Goal: Task Accomplishment & Management: Manage account settings

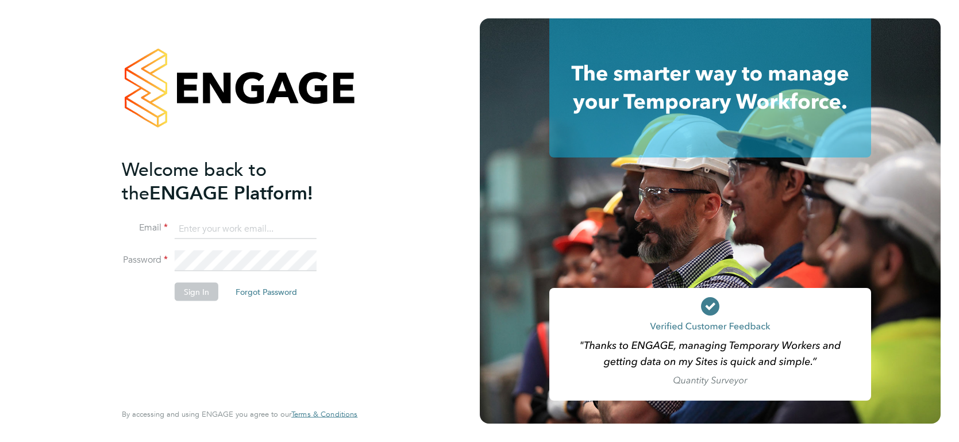
type input "luke.carter@randstadcpe.com"
click at [200, 279] on li "Password" at bounding box center [234, 266] width 224 height 32
click at [199, 292] on button "Sign In" at bounding box center [197, 291] width 44 height 18
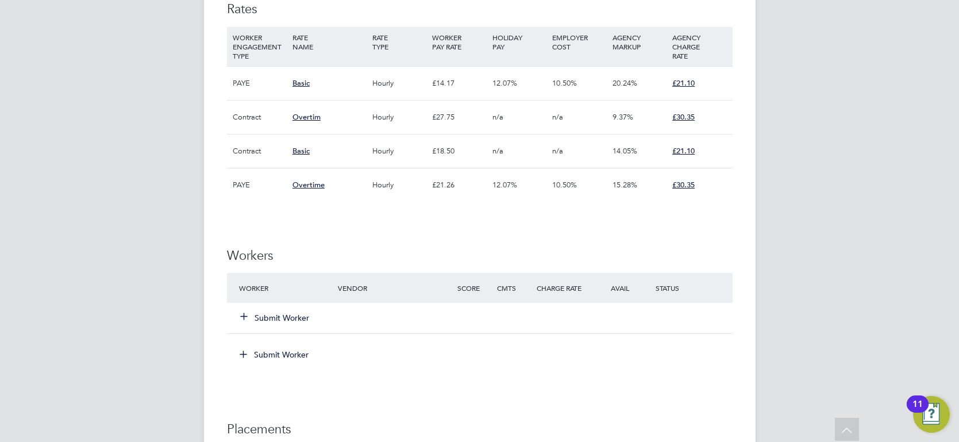
scroll to position [729, 0]
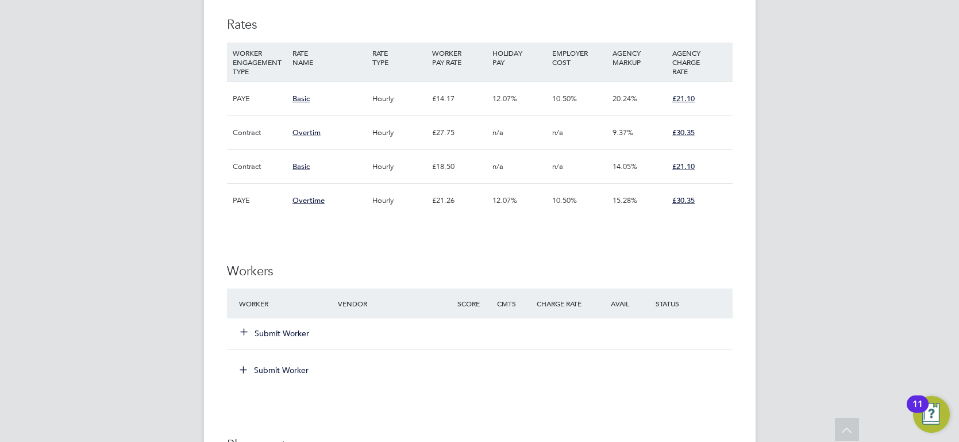
click at [286, 333] on button "Submit Worker" at bounding box center [275, 332] width 69 height 11
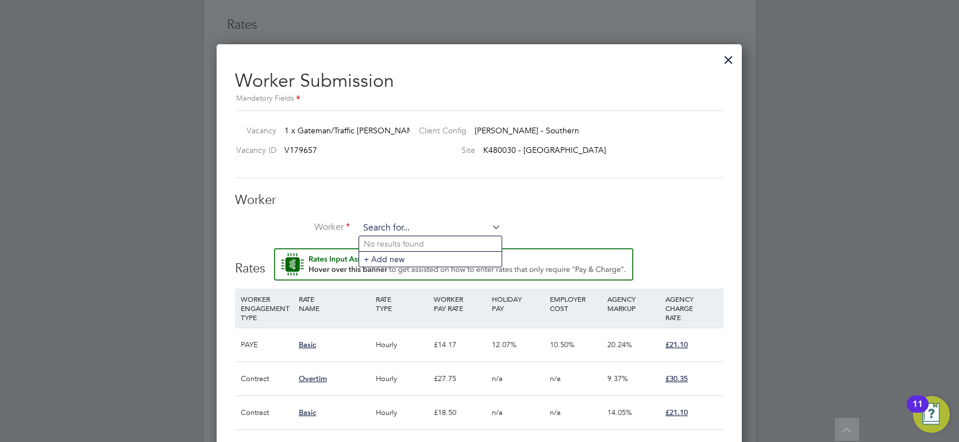
click at [402, 227] on input at bounding box center [430, 227] width 142 height 17
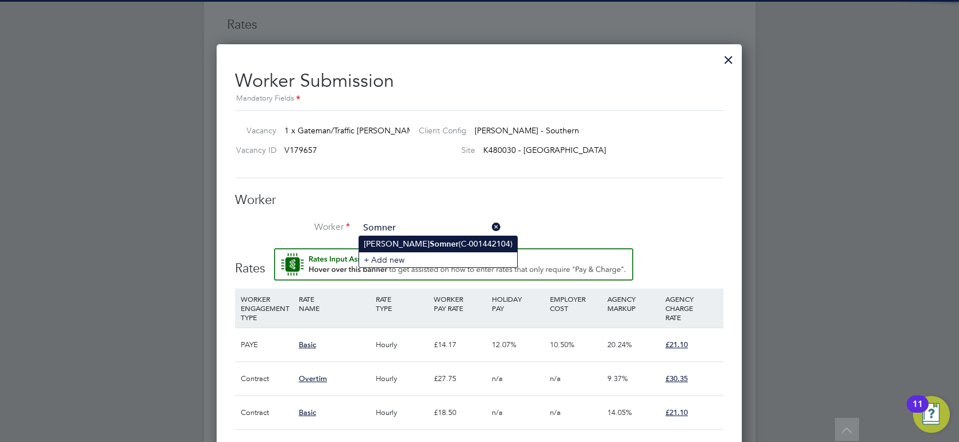
click at [430, 248] on b "Somner" at bounding box center [444, 244] width 29 height 10
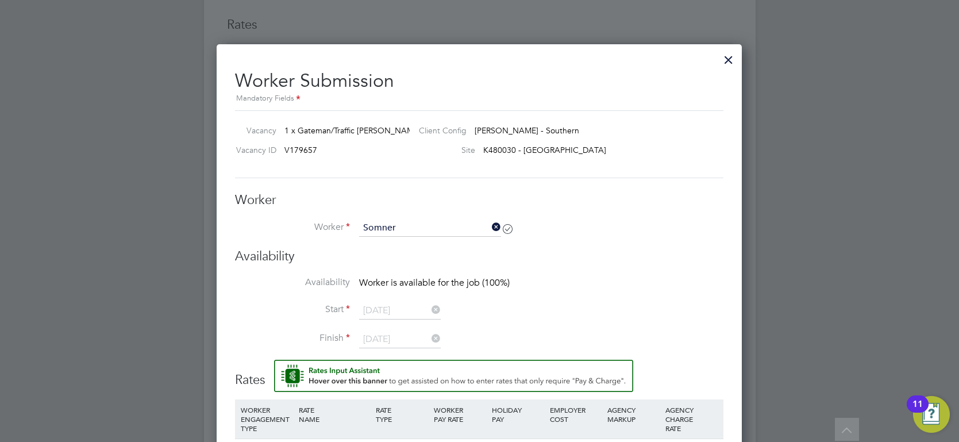
type input "Matthew Somner (C-001442104)"
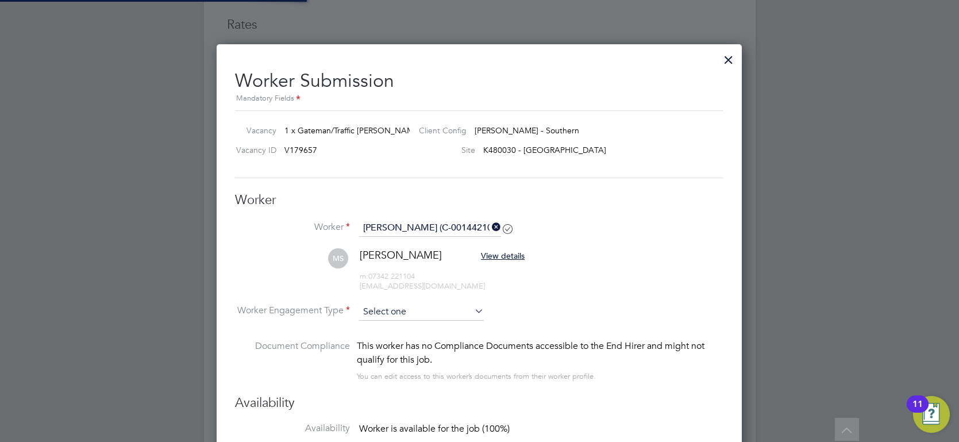
click at [420, 310] on input at bounding box center [421, 311] width 125 height 17
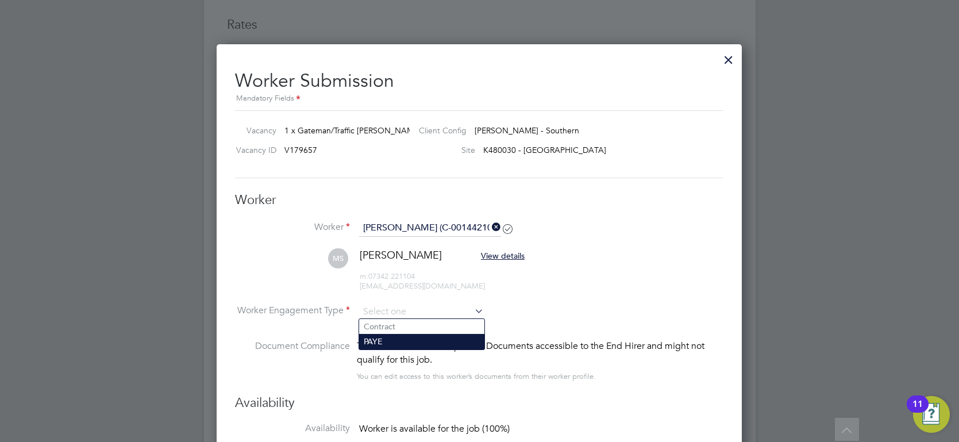
click at [381, 343] on li "PAYE" at bounding box center [421, 341] width 125 height 15
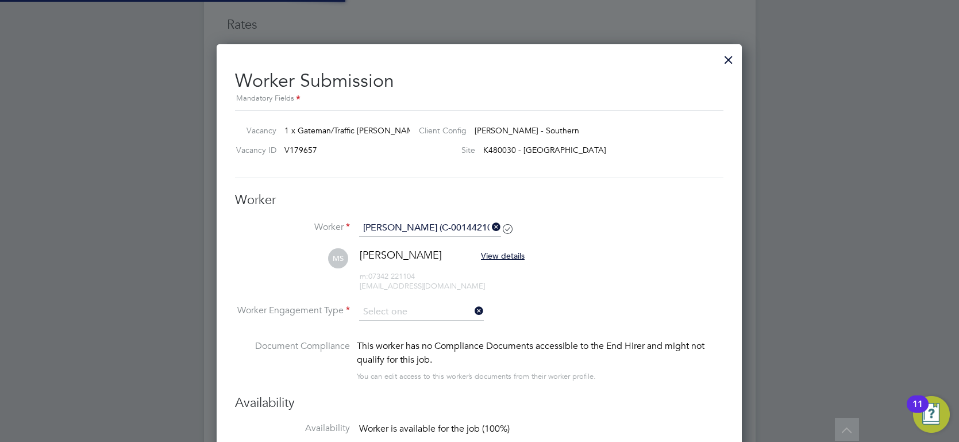
type input "PAYE"
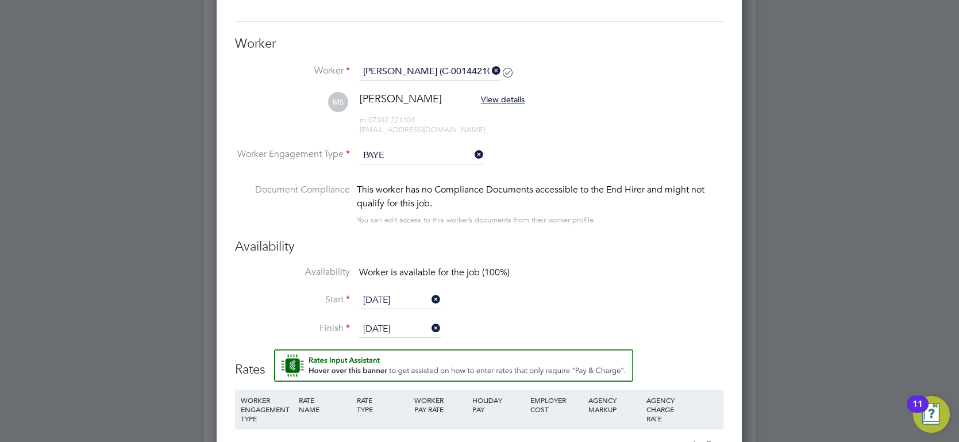
click at [405, 298] on input "[DATE]" at bounding box center [400, 300] width 82 height 17
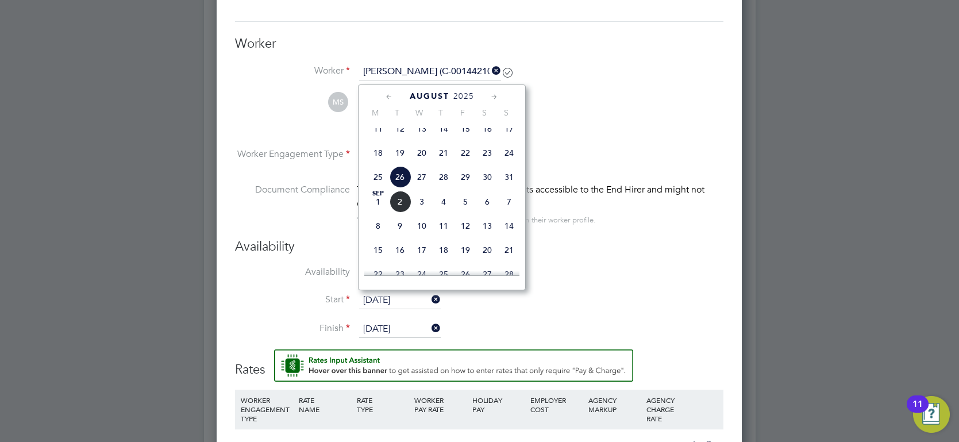
click at [582, 288] on li "Availability Worker is available for the job (100%)" at bounding box center [479, 279] width 488 height 26
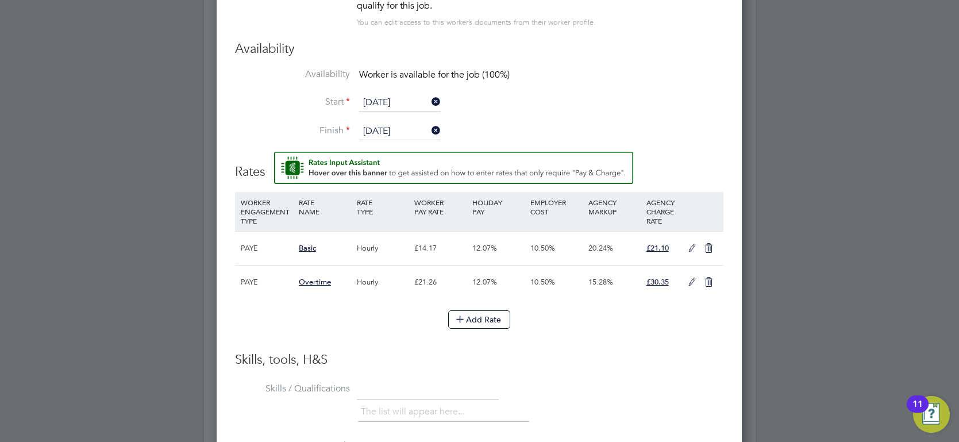
click at [688, 244] on icon at bounding box center [692, 248] width 14 height 9
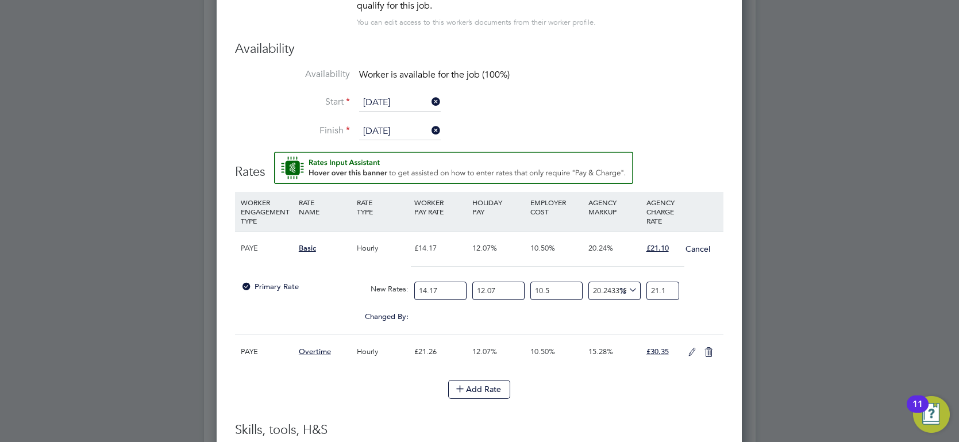
click at [697, 125] on li "Finish 03 Oct 2025" at bounding box center [479, 137] width 488 height 29
drag, startPoint x: 507, startPoint y: 287, endPoint x: 365, endPoint y: 282, distance: 142.0
click at [372, 285] on div "Primary Rate New Rates: 14.17 12.07 n/a 10.5 n/a 20.243318943620647 0 % 21.1" at bounding box center [479, 291] width 488 height 30
type input "0"
type input "18.827518515213704"
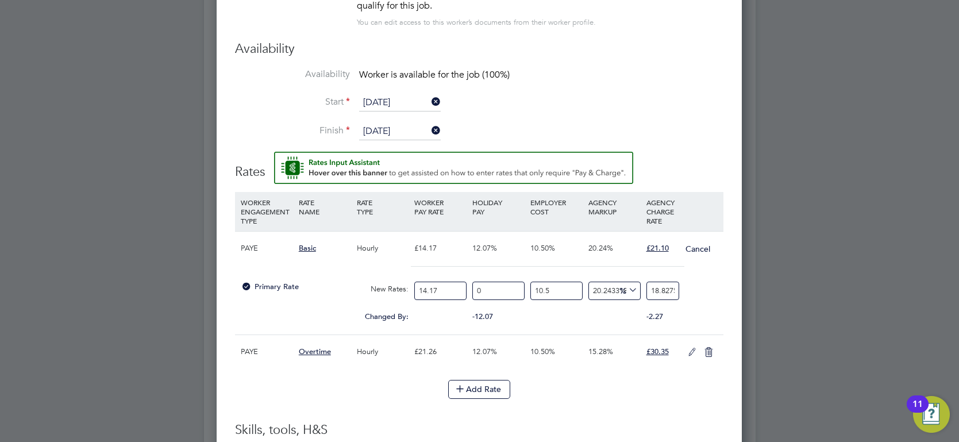
drag, startPoint x: 443, startPoint y: 288, endPoint x: 311, endPoint y: 281, distance: 132.3
click at [317, 283] on div "Primary Rate New Rates: 14.17 0 n/a 10.5 n/a 20.243318943620647 3.1696685152137…" at bounding box center [479, 291] width 488 height 30
type input "1"
type input "1.328688674327008"
type input "15"
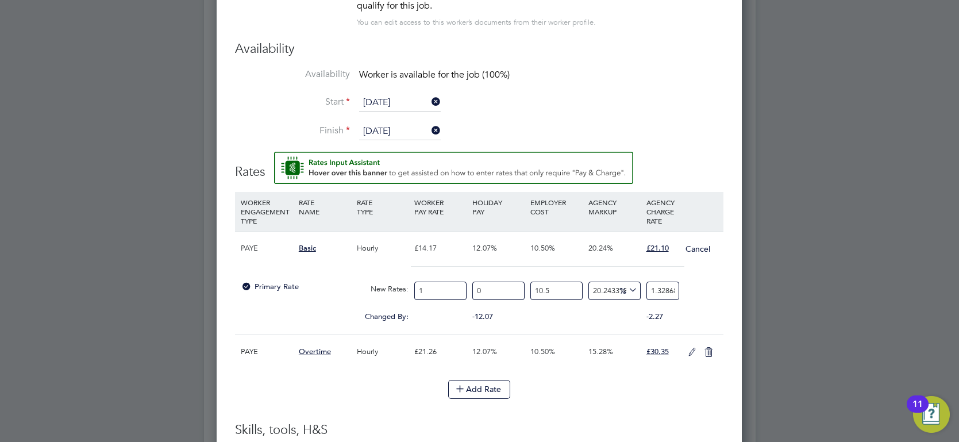
type input "19.93033011490512"
type input "15.8"
type input "20.99328105436673"
type input "15.88"
type input "21.099576148312888"
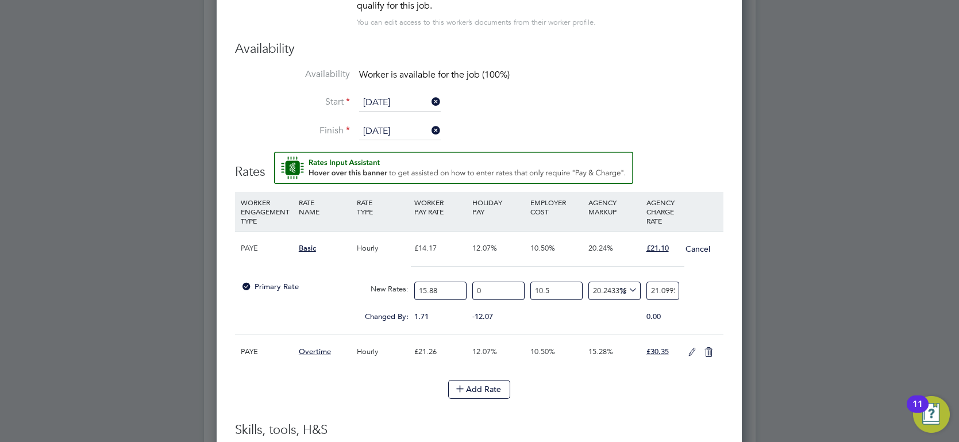
type input "15.88"
drag, startPoint x: 652, startPoint y: 287, endPoint x: 841, endPoint y: 277, distance: 189.8
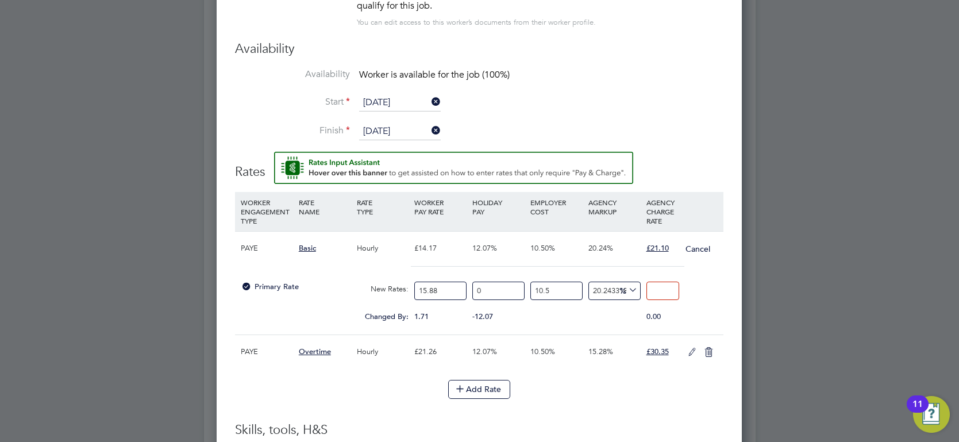
type input "2"
type input "19.675849413588338"
type input "21.1"
type input "20.2457344107959"
type input "21.10"
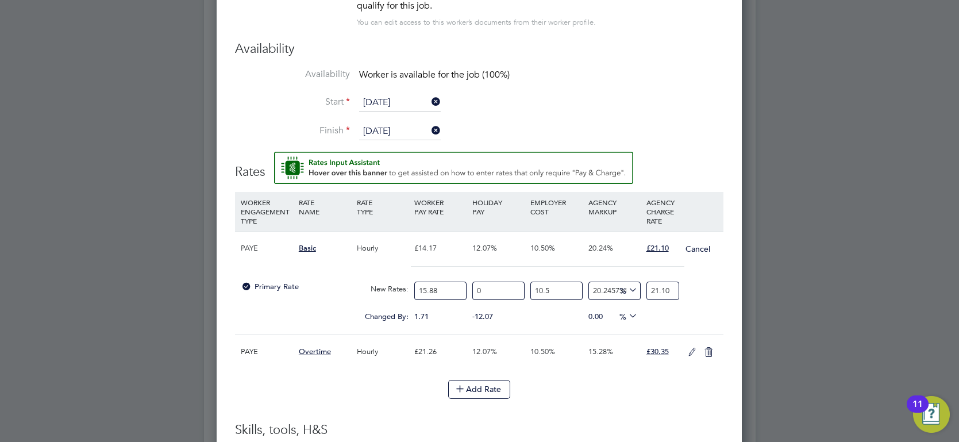
click at [689, 351] on icon at bounding box center [692, 351] width 14 height 9
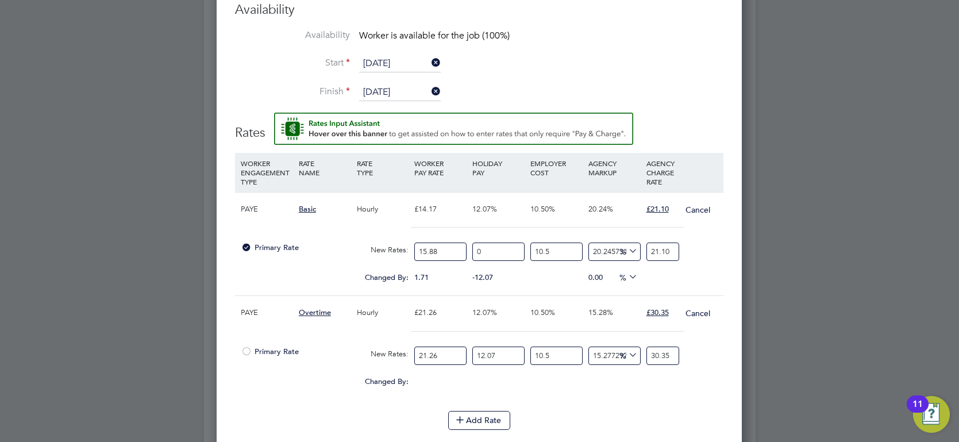
scroll to position [1148, 0]
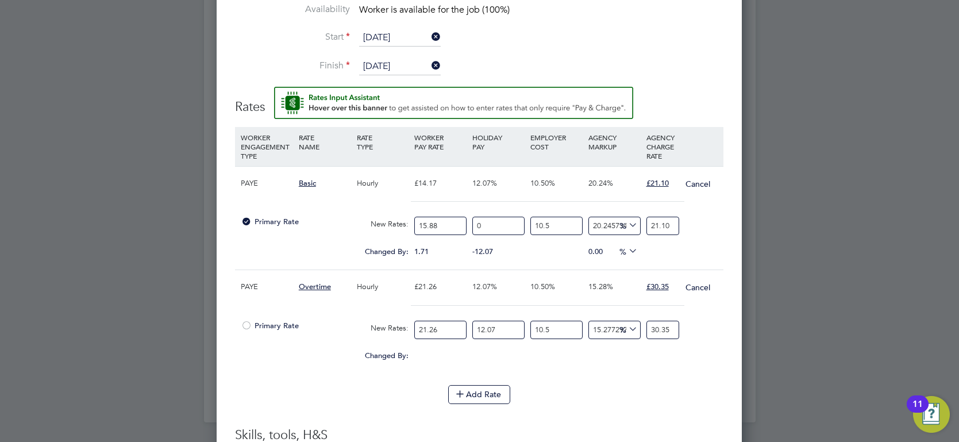
drag, startPoint x: 462, startPoint y: 327, endPoint x: 304, endPoint y: 321, distance: 158.1
click at [324, 322] on div "Primary Rate New Rates: 21.26 12.07 n/a 10.5 n/a 15.27729715870318 0 % 30.35" at bounding box center [479, 330] width 488 height 30
click at [315, 379] on li "WORKER ENGAGEMENT TYPE RATE NAME RATE TYPE WORKER PAY RATE HOLIDAY PAY EMPLOYER…" at bounding box center [479, 256] width 488 height 258
click at [520, 328] on input "12.07" at bounding box center [498, 329] width 52 height 19
click at [594, 379] on li "WORKER ENGAGEMENT TYPE RATE NAME RATE TYPE WORKER PAY RATE HOLIDAY PAY EMPLOYER…" at bounding box center [479, 256] width 488 height 258
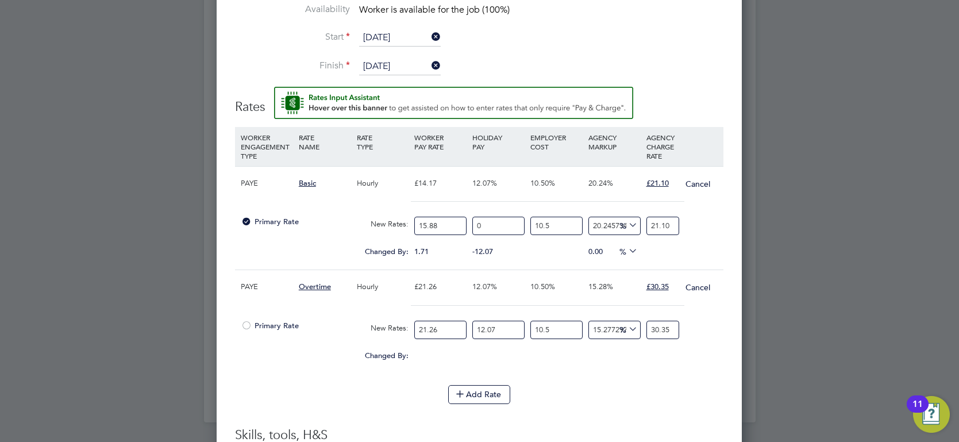
drag, startPoint x: 518, startPoint y: 328, endPoint x: 331, endPoint y: 322, distance: 187.3
click at [337, 322] on div "Primary Rate New Rates: 21.26 12.07 n/a 10.5 n/a 15.27729715870318 4.02217939 %…" at bounding box center [479, 330] width 488 height 30
click at [595, 366] on div "Changed By: 0.00 0.00 0.00 0.00 0 0.00" at bounding box center [479, 359] width 488 height 29
type input "0"
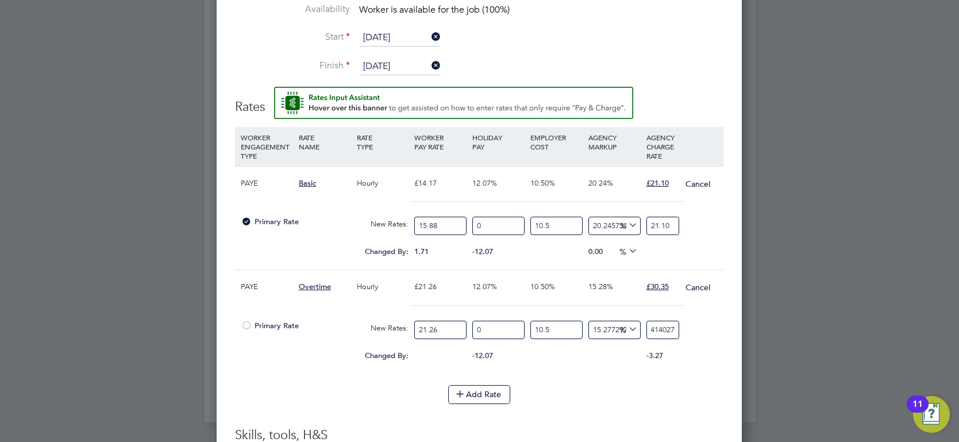
drag, startPoint x: 647, startPoint y: 326, endPoint x: 1001, endPoint y: 334, distance: 353.3
type input "3"
type input "27.701417060057977"
type input "30"
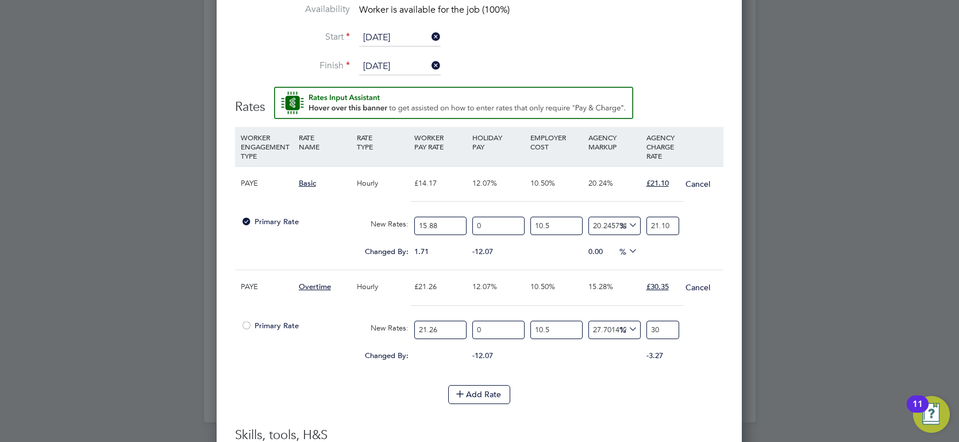
scroll to position [0, 0]
type input "28.978431230658558"
type input "30.3"
type input "29.191266925758654"
type input "30.35"
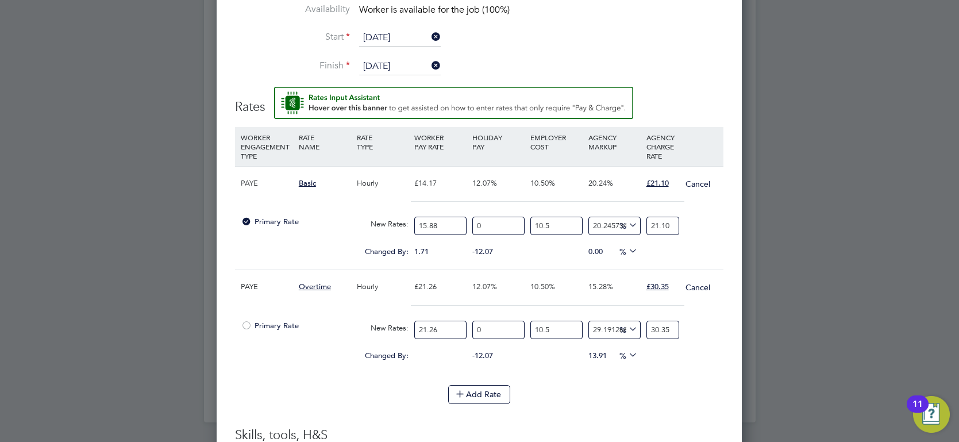
drag, startPoint x: 270, startPoint y: 301, endPoint x: 221, endPoint y: 286, distance: 51.1
click at [257, 299] on div "PAYE Overtime Hourly £21.26 12.07% 10.50% 15.28% £30.35 Cancel Primary Rate New…" at bounding box center [479, 321] width 488 height 104
type input "2"
type input "2.8551269990592663"
type input "22"
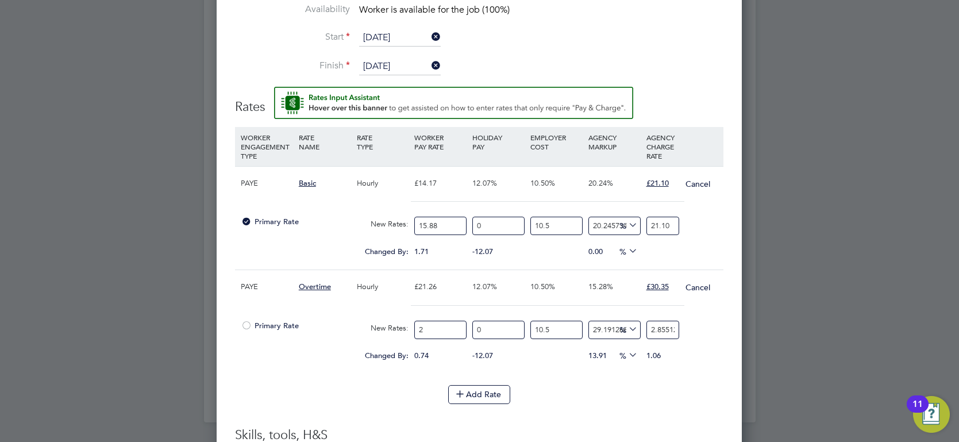
type input "31.406396989651927"
type input "22.9"
type input "32.691204139228596"
type input "22.97"
type input "32.79113358419567"
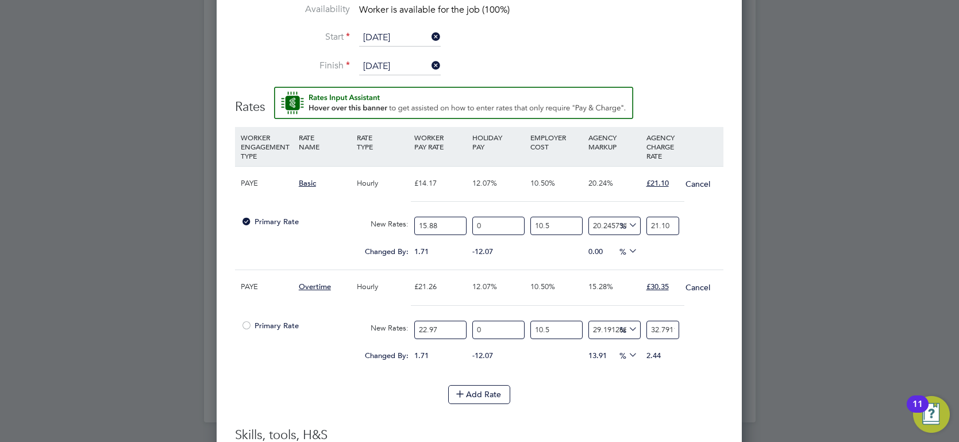
type input "22.97"
click at [687, 371] on li "WORKER ENGAGEMENT TYPE RATE NAME RATE TYPE WORKER PAY RATE HOLIDAY PAY EMPLOYER…" at bounding box center [479, 256] width 488 height 258
drag, startPoint x: 651, startPoint y: 326, endPoint x: 971, endPoint y: 313, distance: 320.8
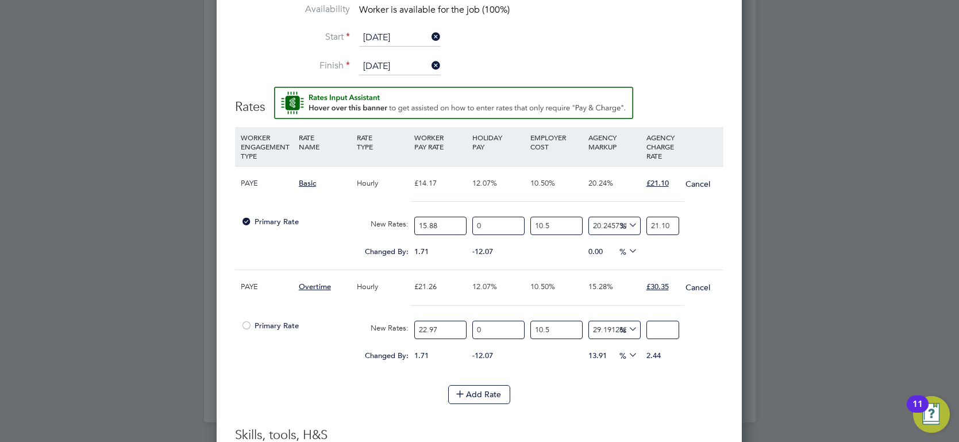
scroll to position [0, 0]
type input "-88.18053057598244"
type input "3"
type input "18.194694240175558"
type input "30"
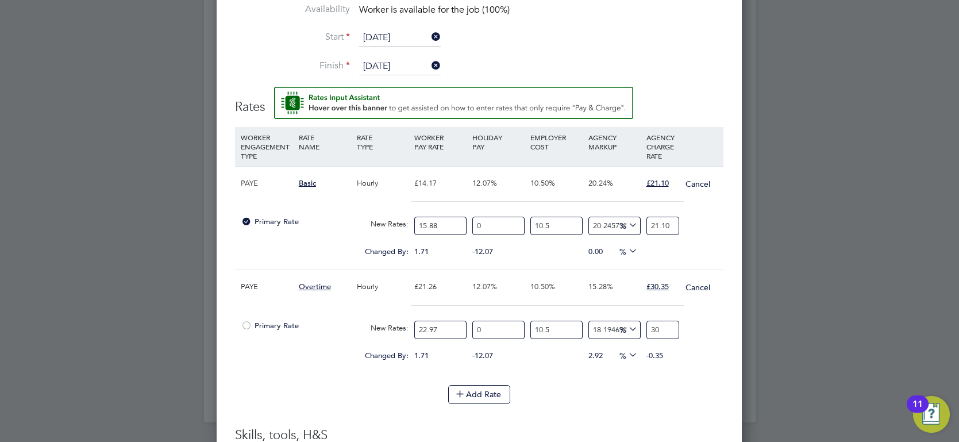
type input "19.376641182577313"
type input "30.3"
type input "19.573632339644274"
type input "30.35"
click at [354, 385] on div "Add Rate" at bounding box center [479, 394] width 488 height 18
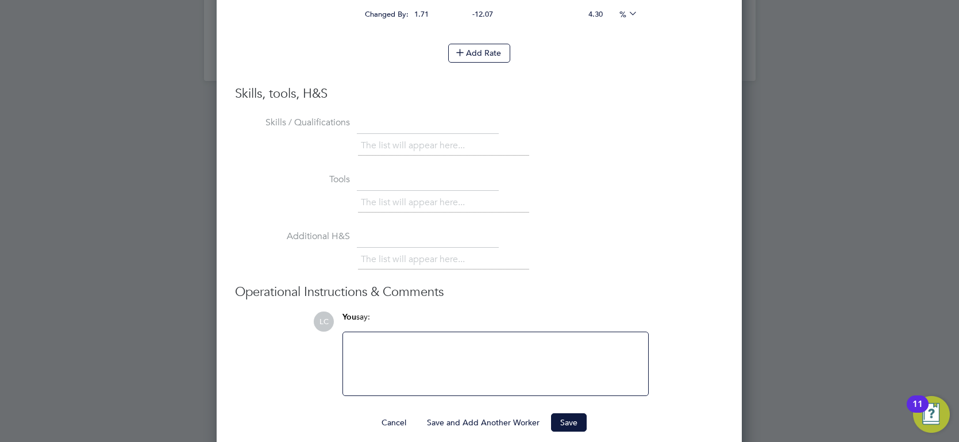
scroll to position [1497, 0]
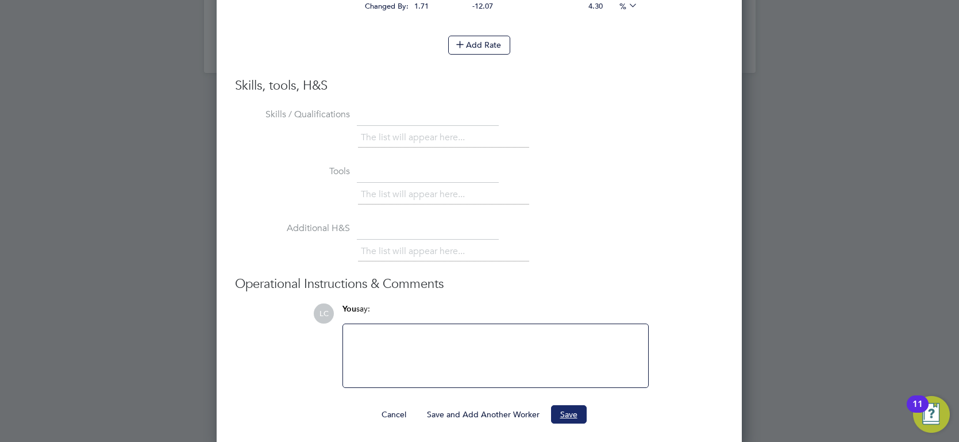
click at [576, 405] on button "Save" at bounding box center [569, 414] width 36 height 18
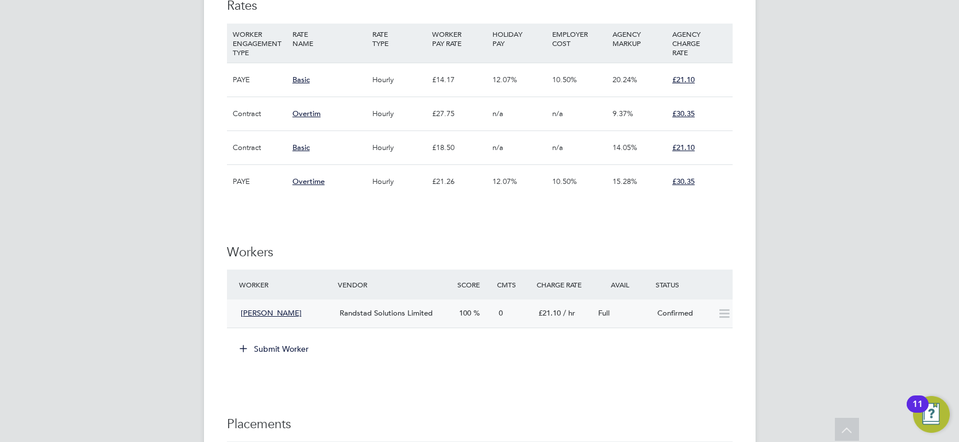
scroll to position [939, 0]
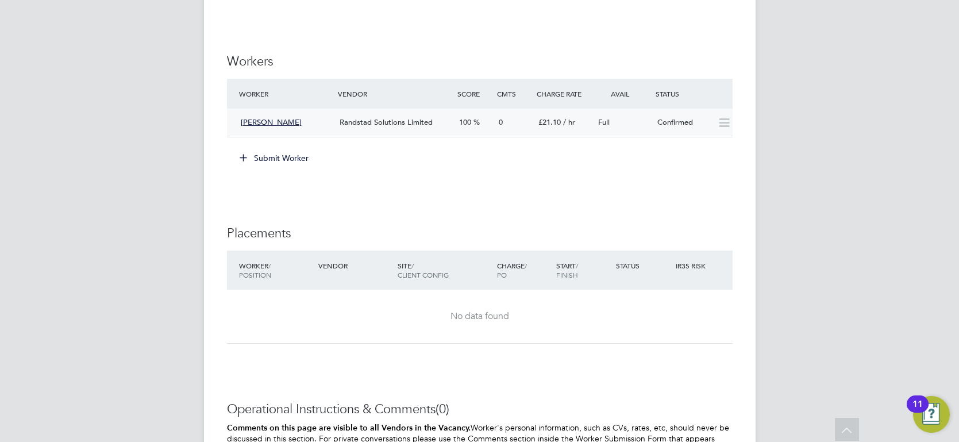
click at [717, 121] on icon at bounding box center [724, 122] width 14 height 9
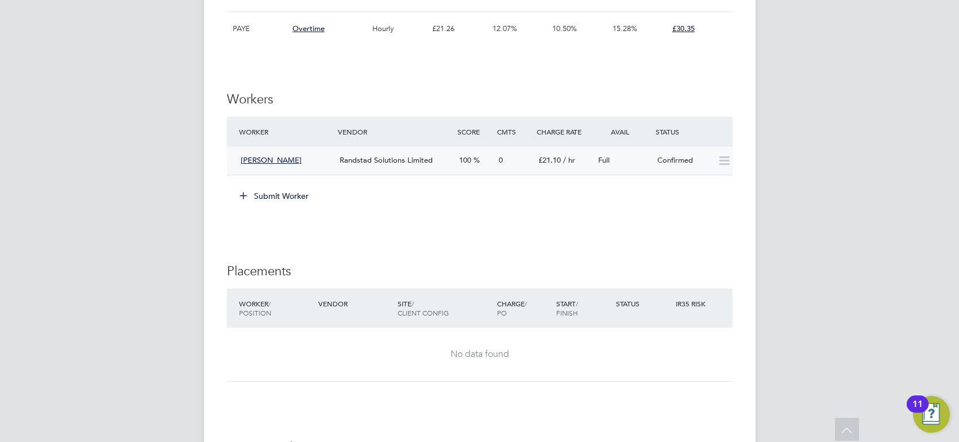
scroll to position [897, 0]
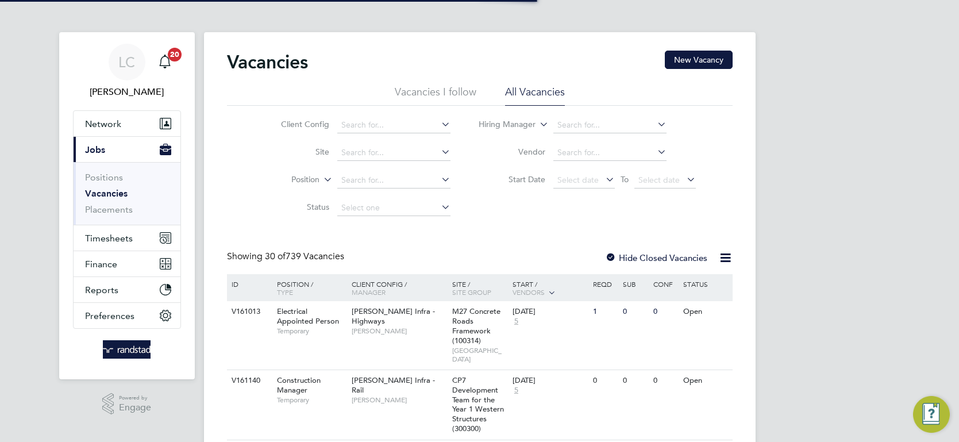
click at [534, 150] on label "Vendor" at bounding box center [512, 151] width 66 height 10
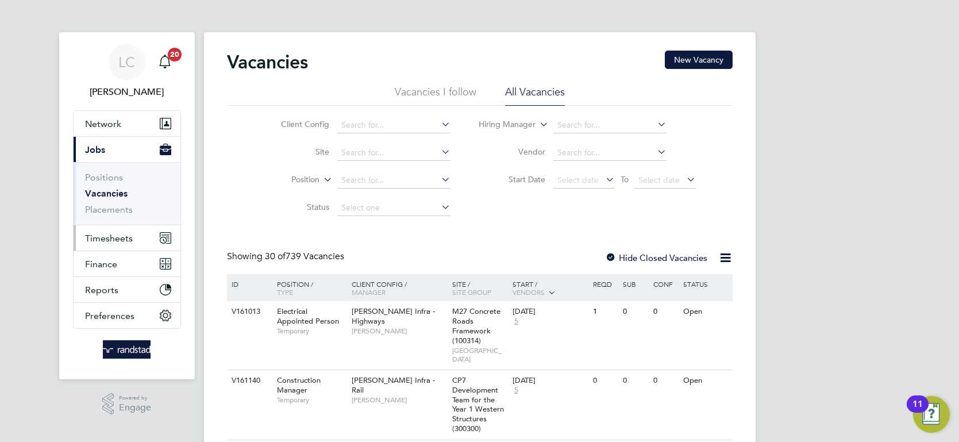
click at [115, 235] on span "Timesheets" at bounding box center [109, 238] width 48 height 11
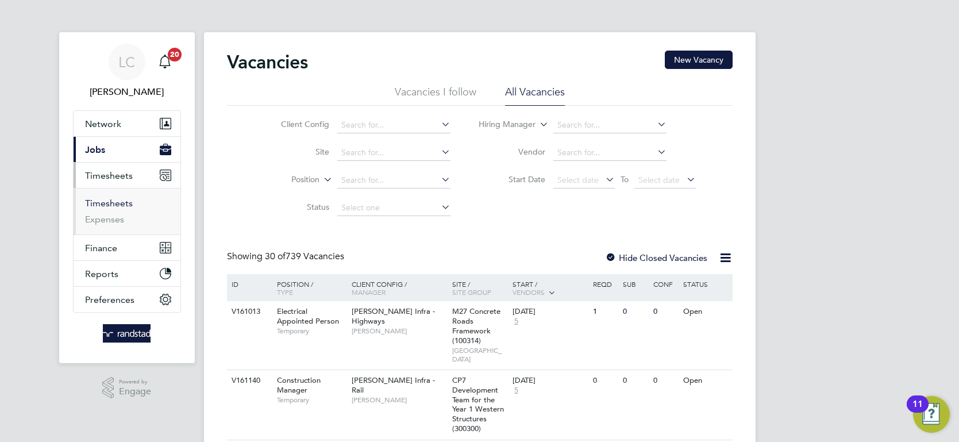
click at [120, 202] on link "Timesheets" at bounding box center [109, 203] width 48 height 11
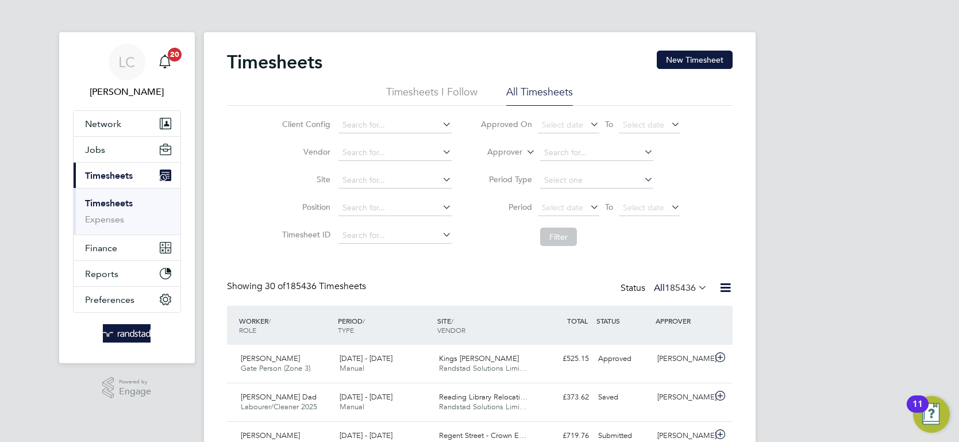
click at [520, 157] on label "Approver" at bounding box center [496, 151] width 52 height 11
click at [506, 171] on li "Worker" at bounding box center [494, 165] width 56 height 15
click at [580, 150] on input at bounding box center [596, 153] width 113 height 16
type input "Noble"
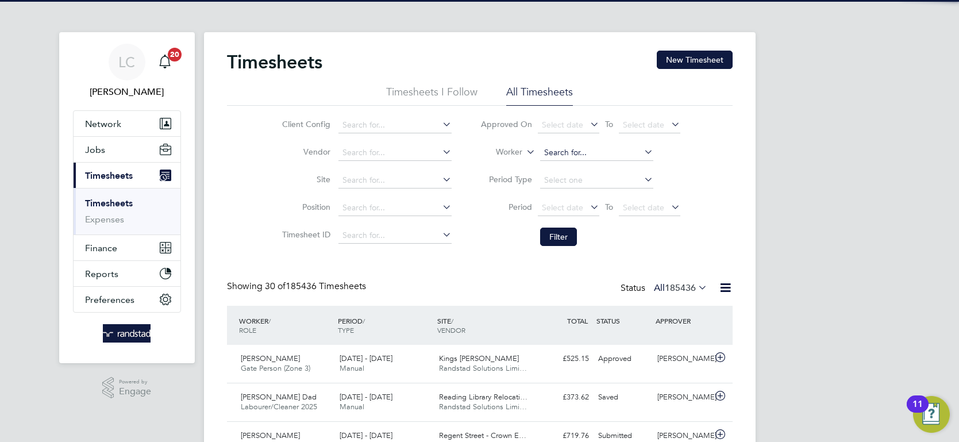
click at [592, 148] on input at bounding box center [596, 153] width 113 height 16
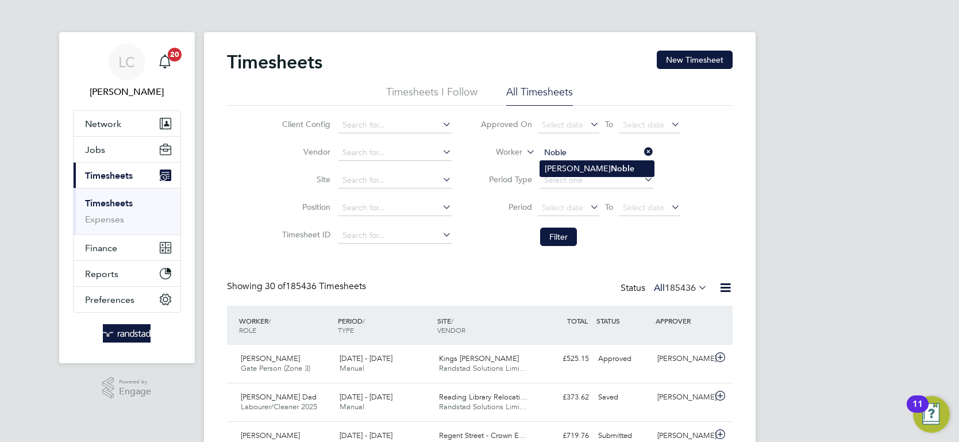
type input "[PERSON_NAME]"
click at [553, 242] on button "Filter" at bounding box center [558, 236] width 37 height 18
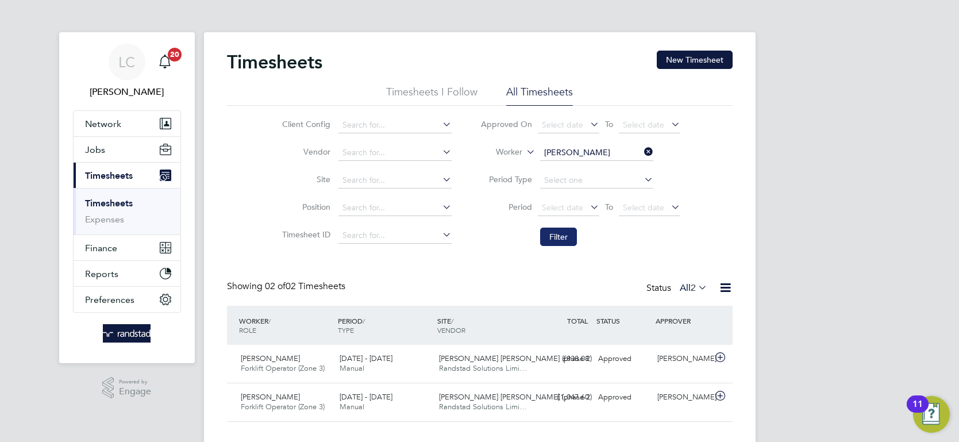
click at [571, 241] on button "Filter" at bounding box center [558, 236] width 37 height 18
click at [707, 56] on button "New Timesheet" at bounding box center [694, 60] width 76 height 18
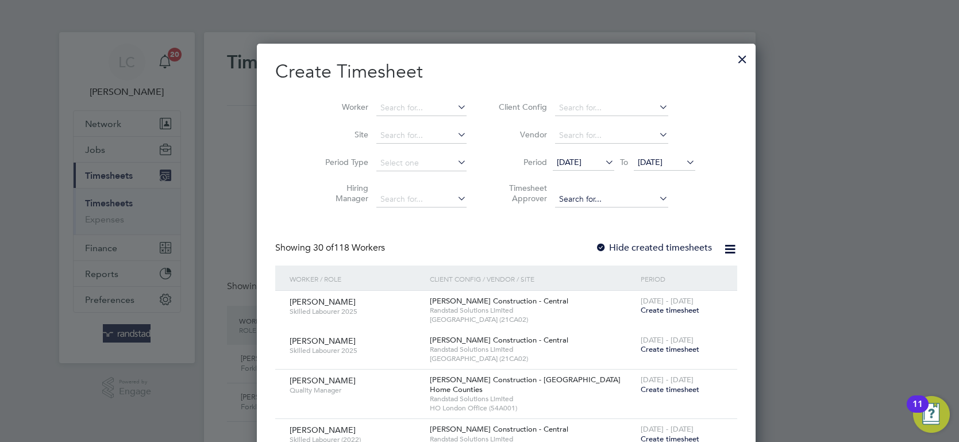
scroll to position [2214, 445]
click at [643, 167] on span "26 Aug 2025" at bounding box center [650, 162] width 25 height 10
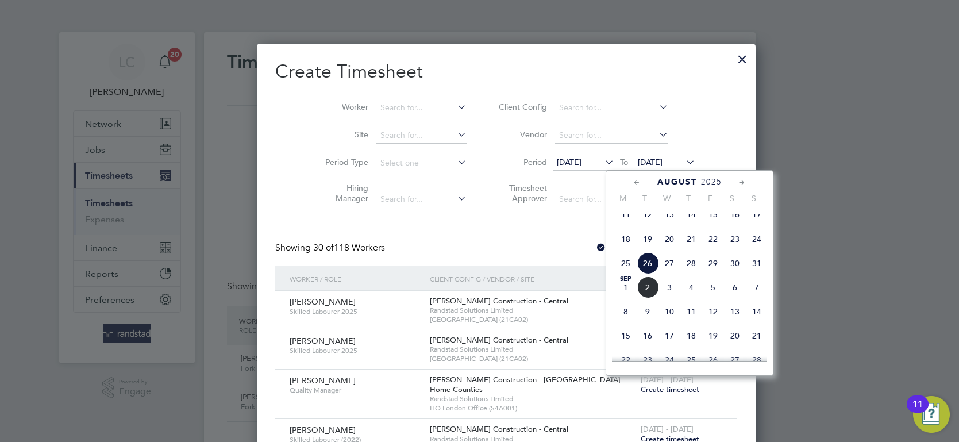
click at [752, 295] on span "7" at bounding box center [757, 287] width 22 height 22
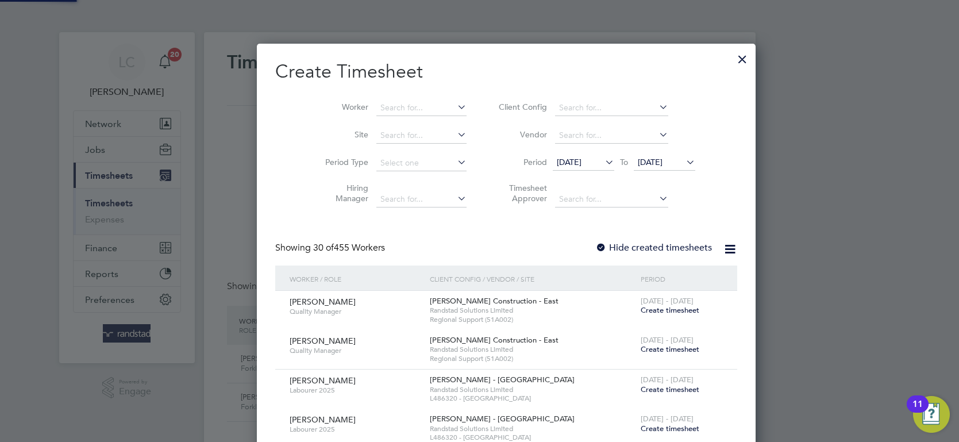
scroll to position [2946, 453]
click at [388, 95] on li "Worker" at bounding box center [389, 108] width 179 height 28
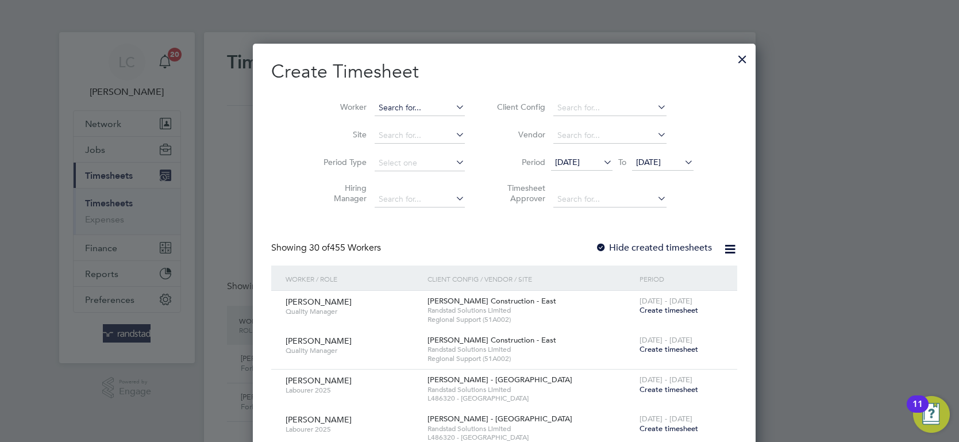
click at [385, 102] on input at bounding box center [419, 108] width 90 height 16
click at [374, 117] on li "Ricky Nob le" at bounding box center [399, 123] width 101 height 16
type input "[PERSON_NAME]"
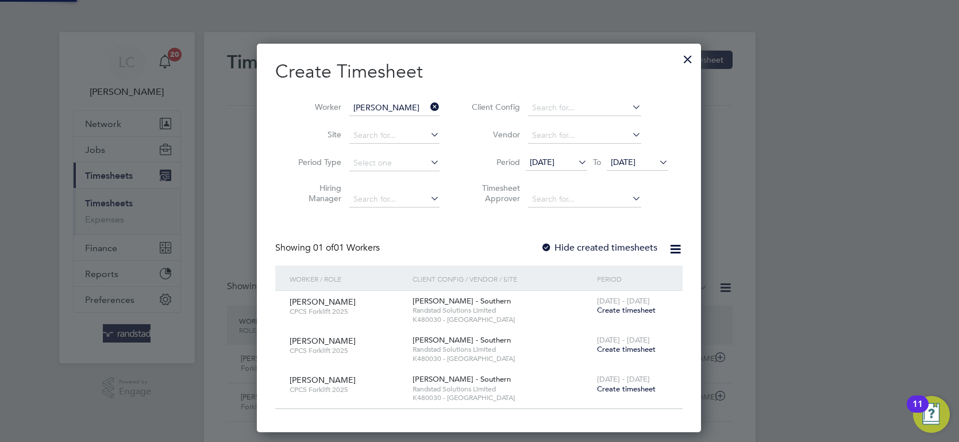
scroll to position [387, 445]
click at [640, 308] on span "Create timesheet" at bounding box center [626, 310] width 59 height 10
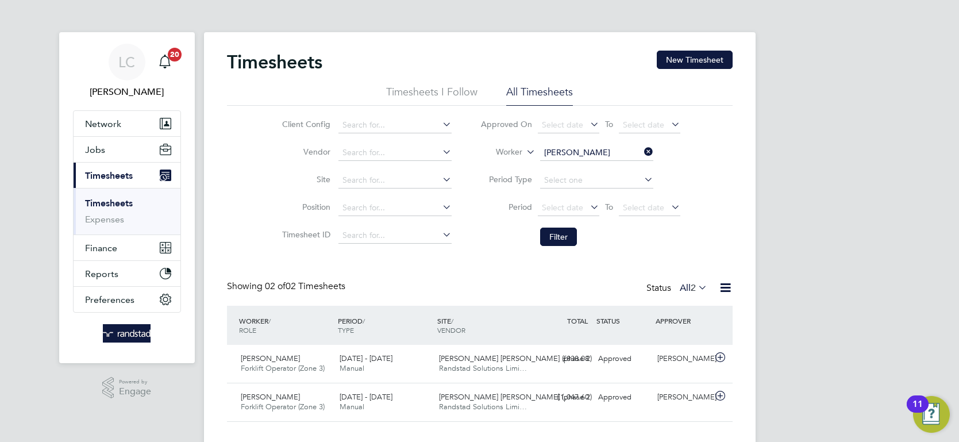
scroll to position [29, 99]
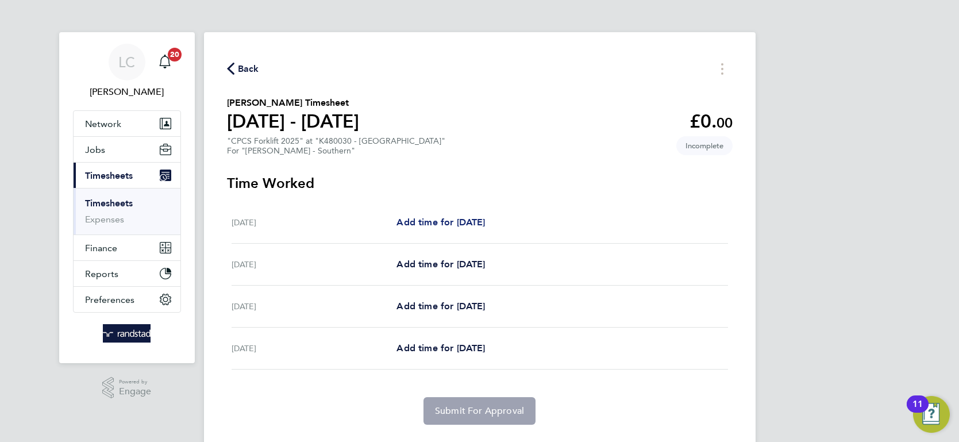
click at [435, 219] on span "Add time for [DATE]" at bounding box center [440, 222] width 88 height 11
select select "60"
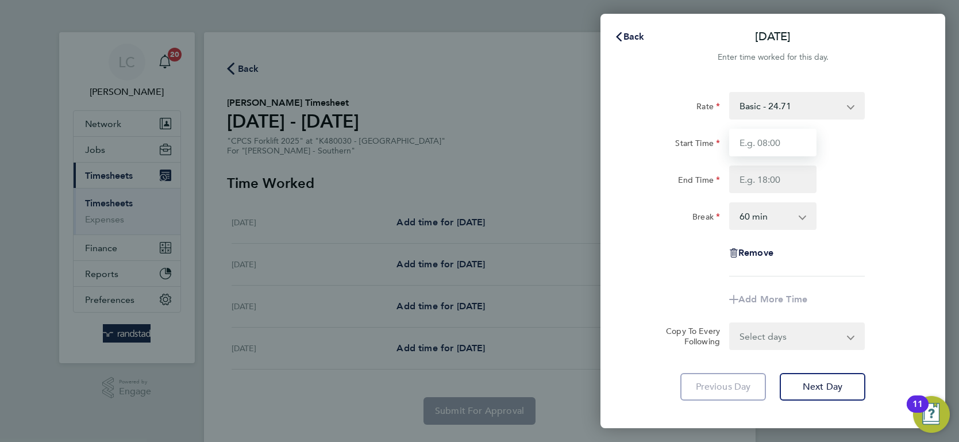
click at [774, 142] on input "Start Time" at bounding box center [772, 143] width 87 height 28
type input "07:30"
click at [775, 180] on input "End Time" at bounding box center [772, 179] width 87 height 28
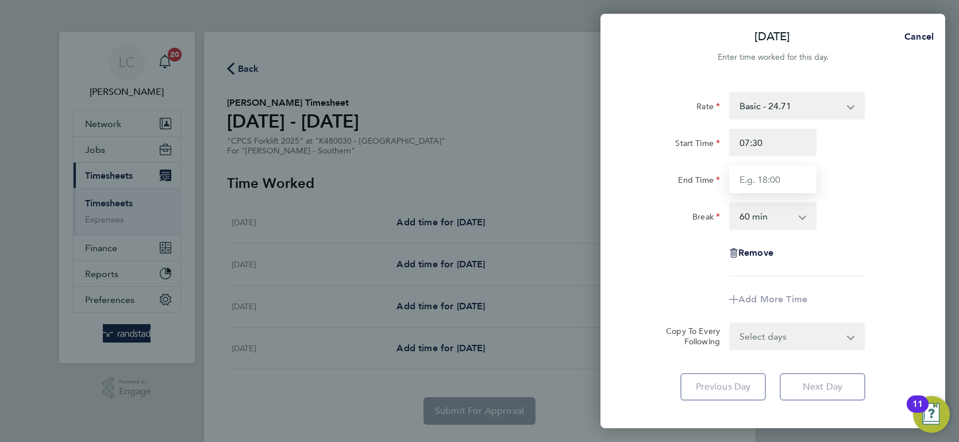
type input "17:00"
click at [780, 217] on select "0 min 15 min 30 min 45 min 60 min 75 min 90 min" at bounding box center [765, 215] width 71 height 25
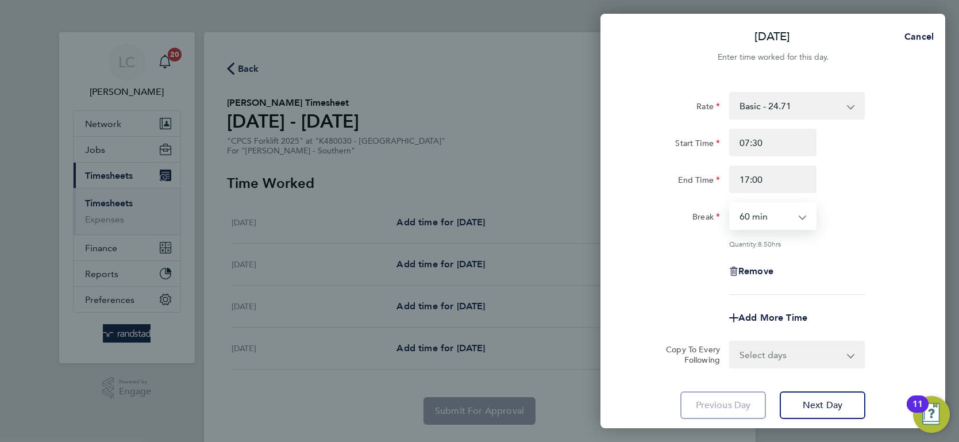
select select "30"
click at [730, 203] on select "0 min 15 min 30 min 45 min 60 min 75 min 90 min" at bounding box center [765, 215] width 71 height 25
click at [793, 343] on select "Select days Day [DATE] [DATE] [DATE]" at bounding box center [790, 354] width 121 height 25
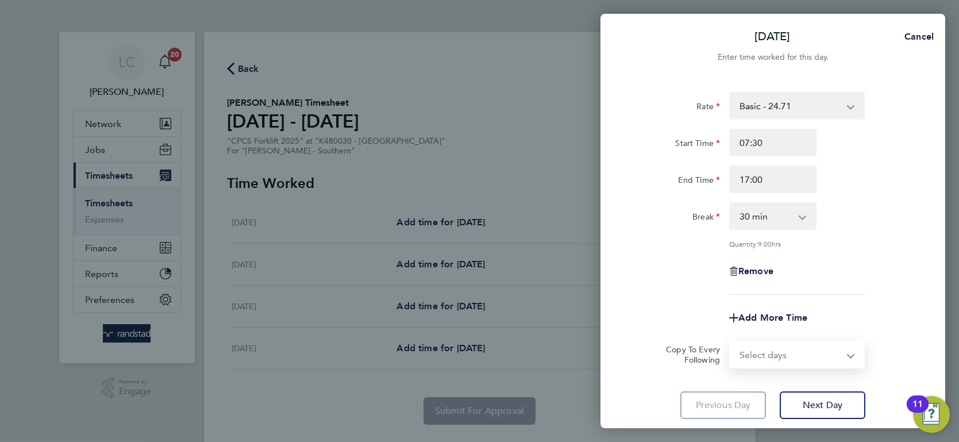
select select "DAY"
click at [730, 342] on select "Select days Day [DATE] [DATE] [DATE]" at bounding box center [790, 354] width 121 height 25
select select "[DATE]"
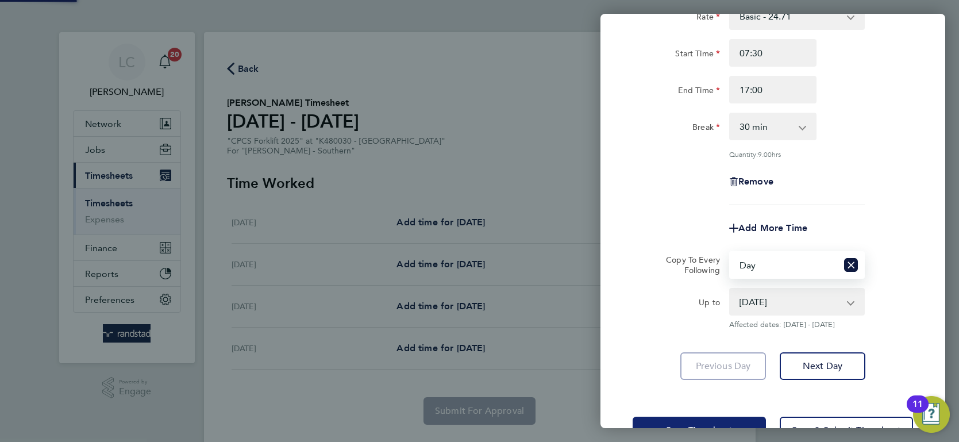
scroll to position [126, 0]
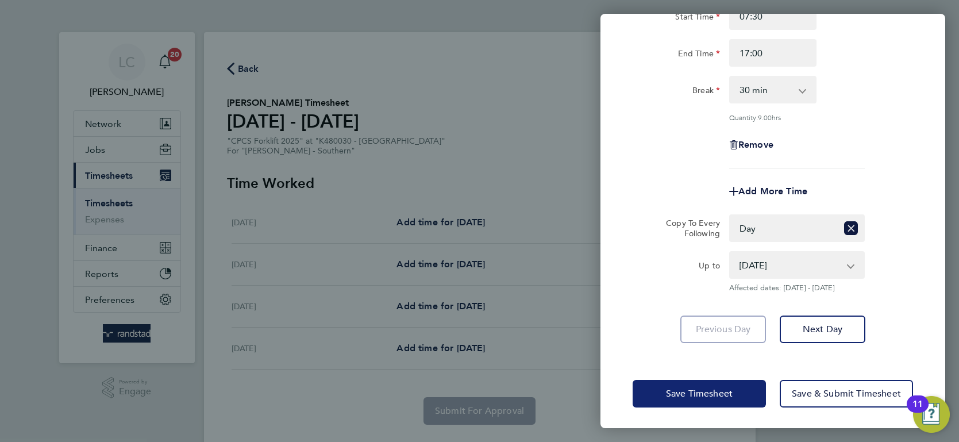
click at [723, 393] on span "Save Timesheet" at bounding box center [699, 393] width 67 height 11
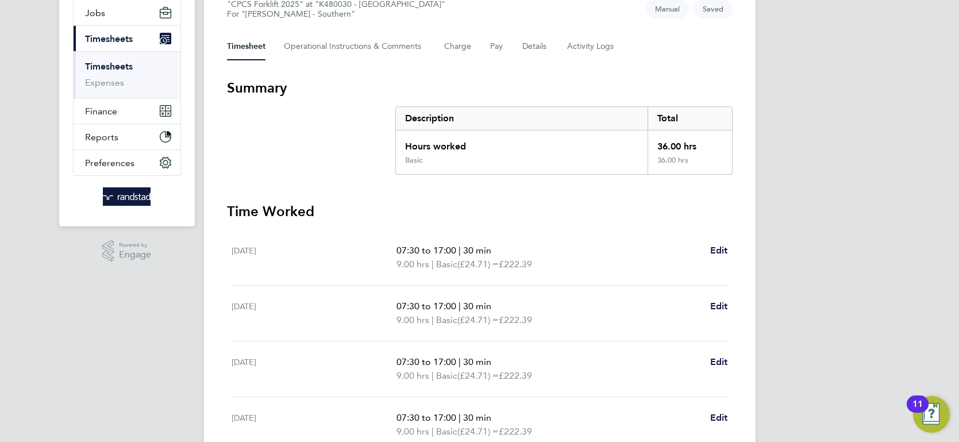
scroll to position [246, 0]
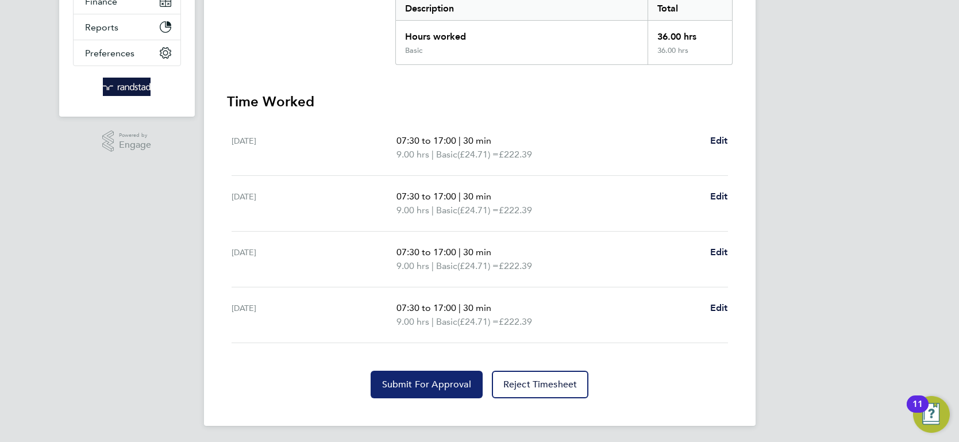
click at [430, 380] on span "Submit For Approval" at bounding box center [426, 384] width 89 height 11
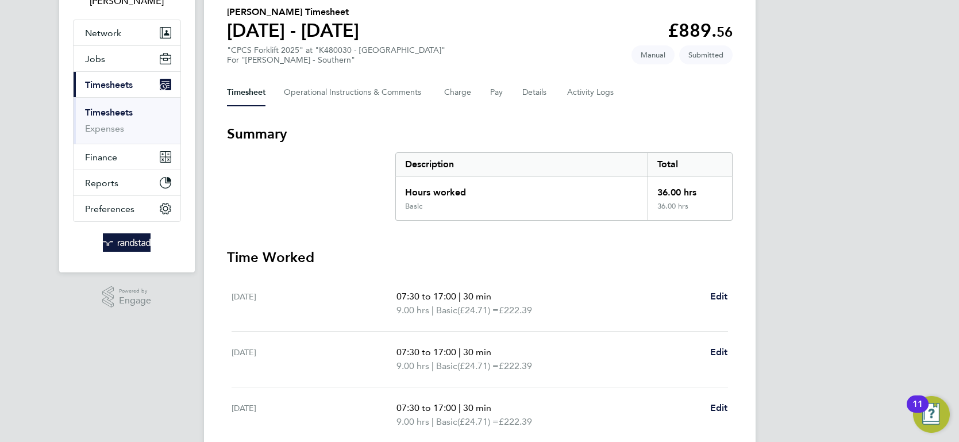
scroll to position [0, 0]
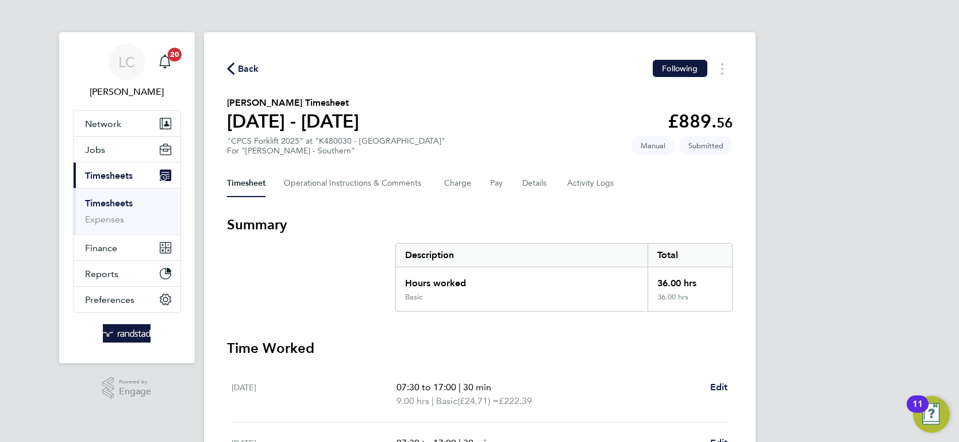
click at [242, 70] on span "Back" at bounding box center [248, 69] width 21 height 14
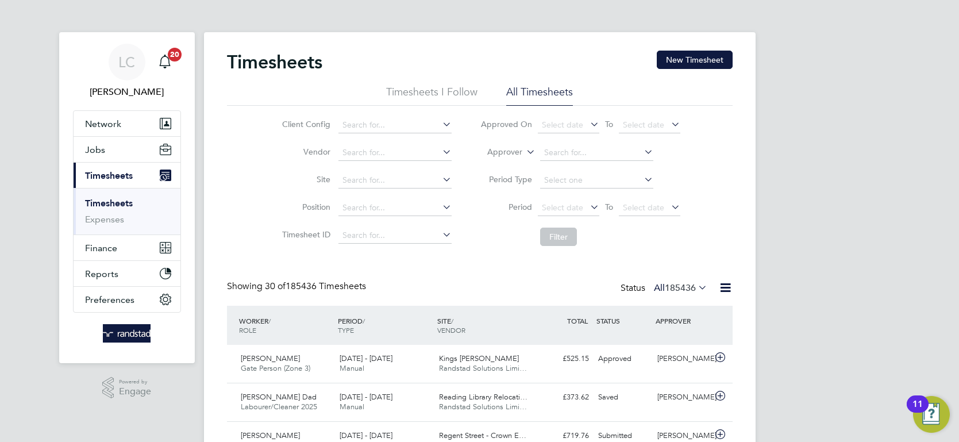
scroll to position [29, 99]
click at [698, 61] on button "New Timesheet" at bounding box center [694, 60] width 76 height 18
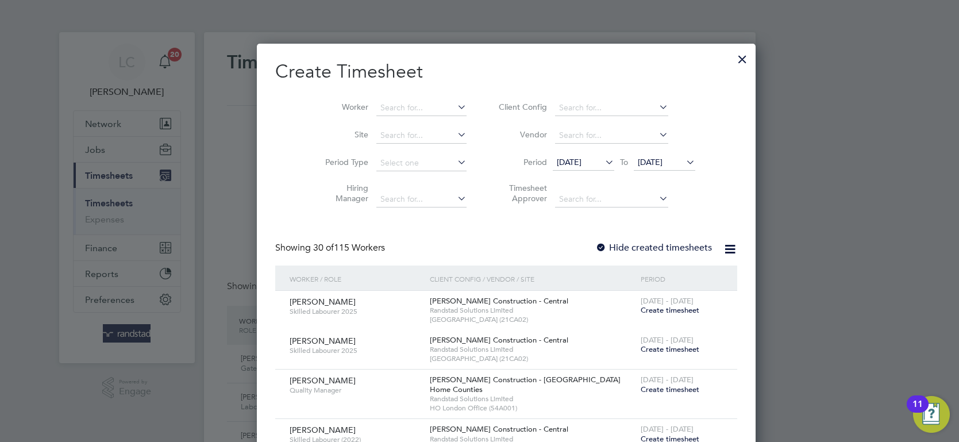
click at [732, 61] on div at bounding box center [742, 56] width 21 height 21
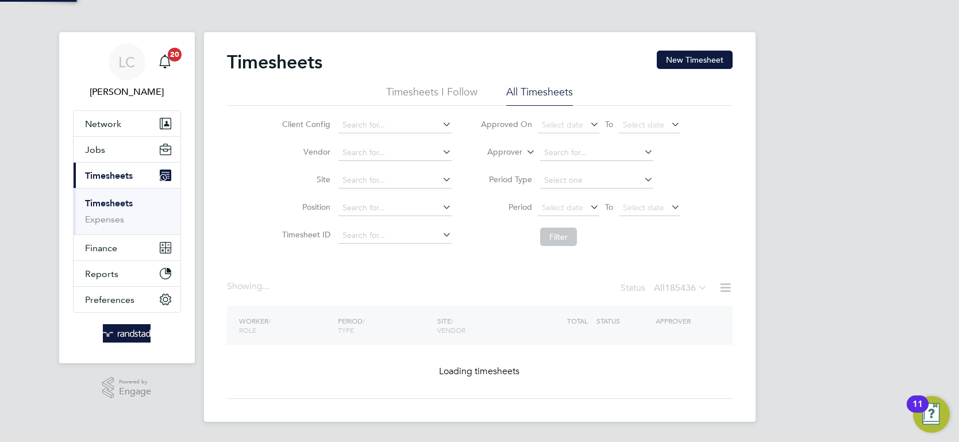
click at [522, 149] on label "Approver" at bounding box center [496, 151] width 52 height 11
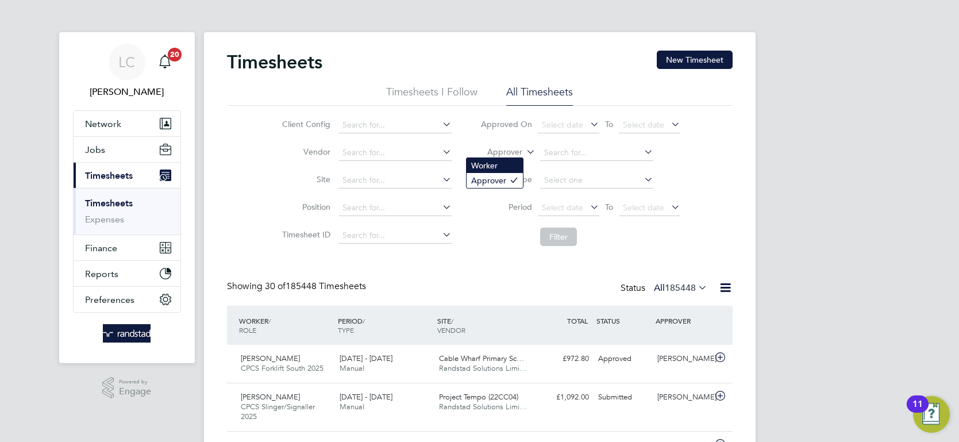
click at [503, 164] on li "Worker" at bounding box center [494, 165] width 56 height 15
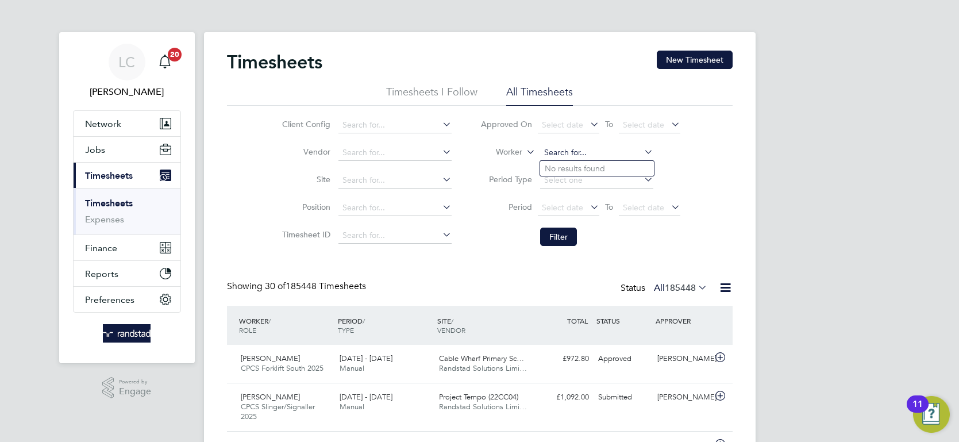
click at [558, 155] on input at bounding box center [596, 153] width 113 height 16
click at [613, 164] on b "Mit" at bounding box center [619, 169] width 13 height 10
type input "Archie Mitch"
click at [562, 242] on button "Filter" at bounding box center [558, 236] width 37 height 18
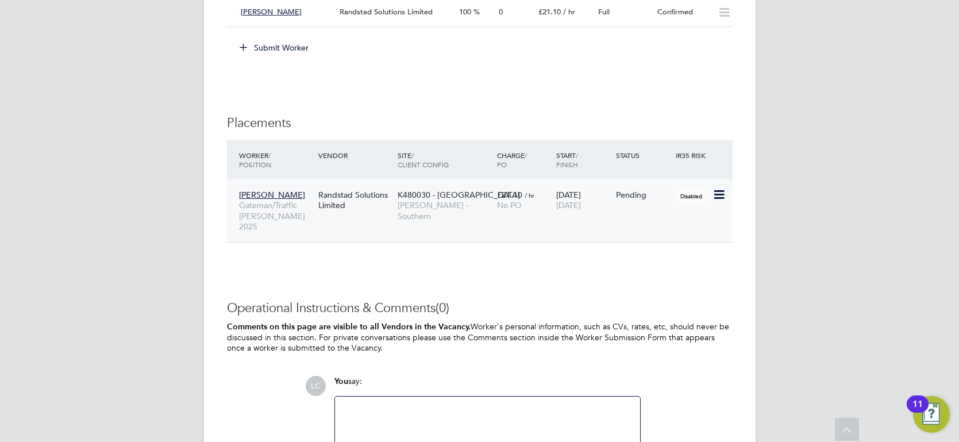
click at [716, 193] on icon at bounding box center [717, 195] width 11 height 14
click at [663, 262] on li "Start" at bounding box center [683, 266] width 82 height 16
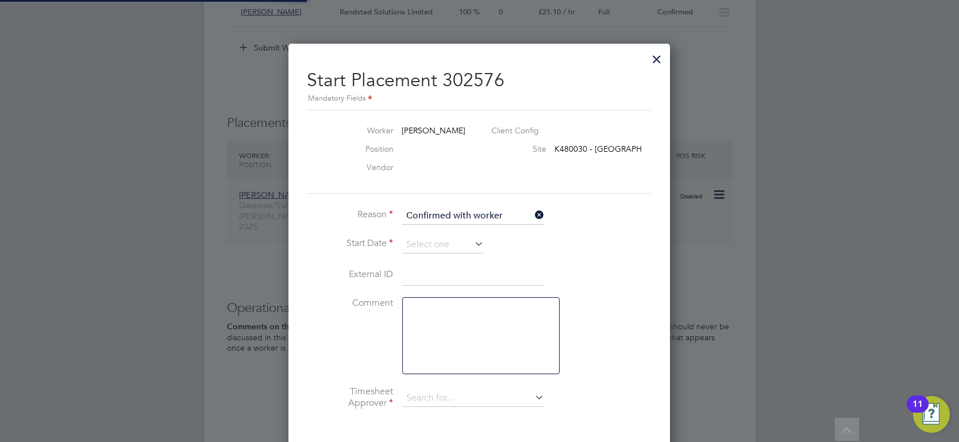
type input "[PERSON_NAME]"
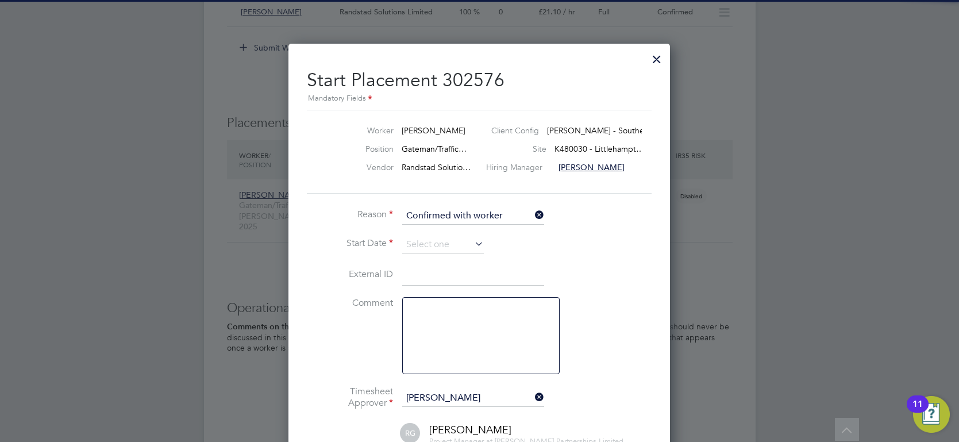
click at [435, 231] on li "Reason Confirmed with worker" at bounding box center [479, 221] width 345 height 29
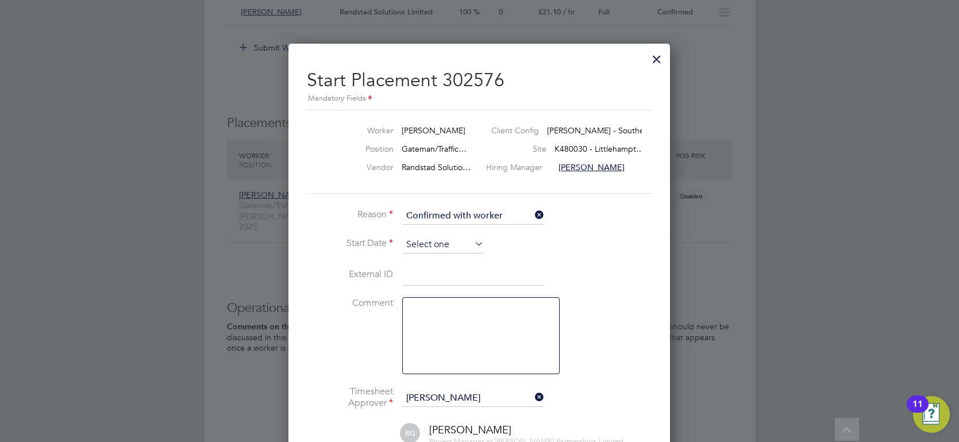
click at [438, 238] on input at bounding box center [443, 244] width 82 height 17
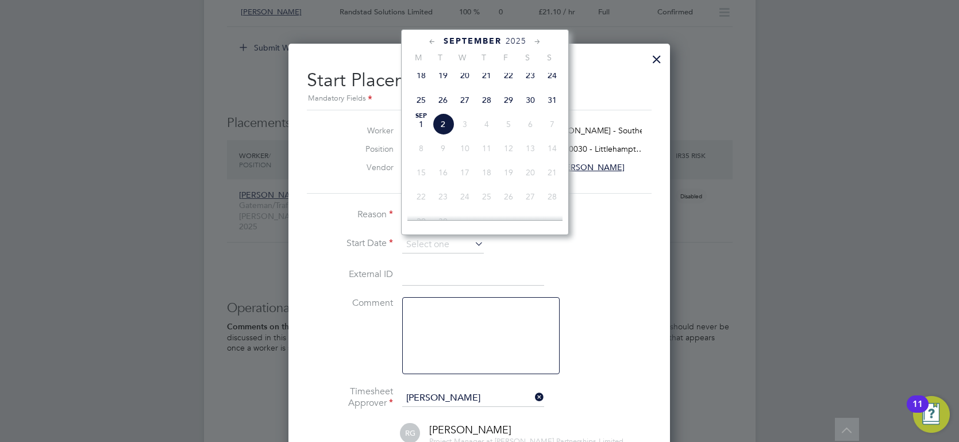
click at [445, 101] on span "26" at bounding box center [443, 100] width 22 height 22
type input "[DATE]"
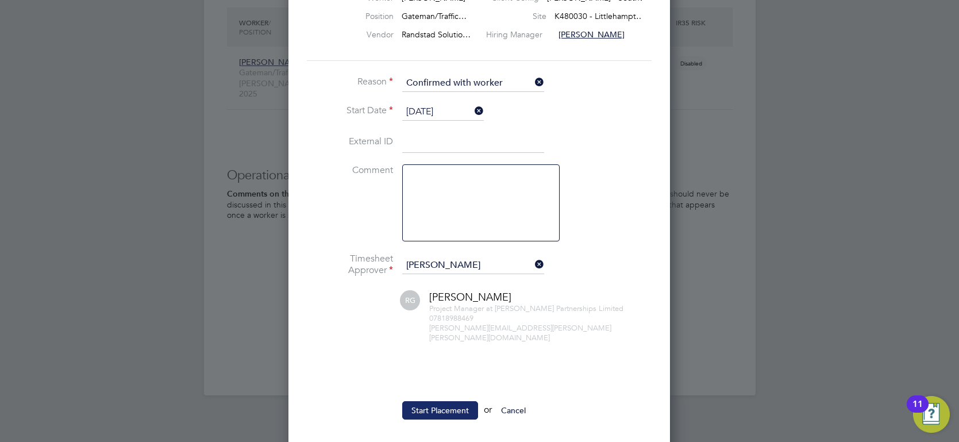
click at [445, 401] on button "Start Placement" at bounding box center [440, 410] width 76 height 18
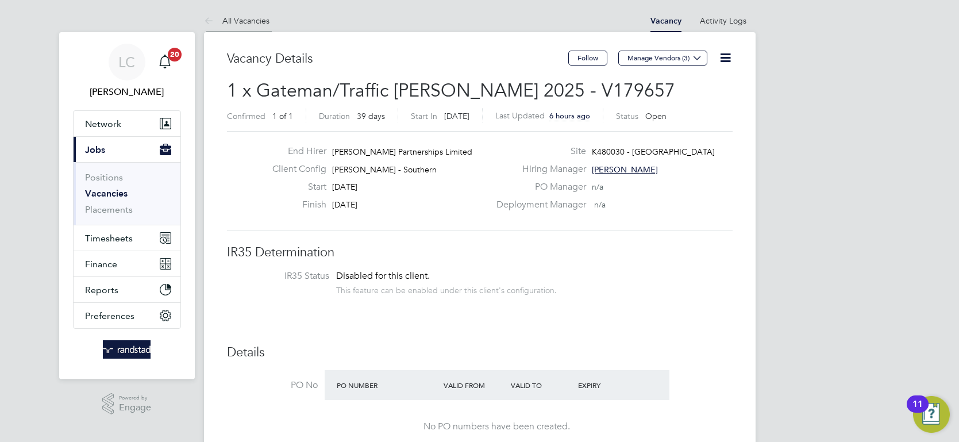
click at [215, 23] on icon at bounding box center [211, 21] width 14 height 14
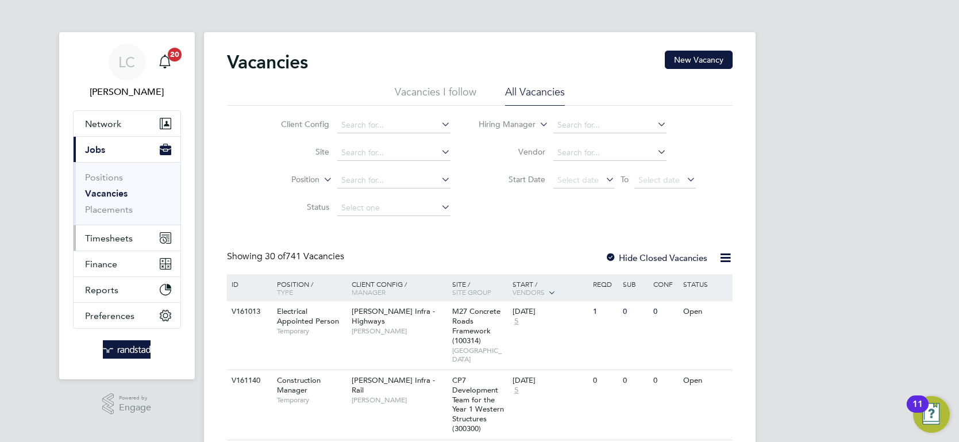
click at [98, 233] on span "Timesheets" at bounding box center [109, 238] width 48 height 11
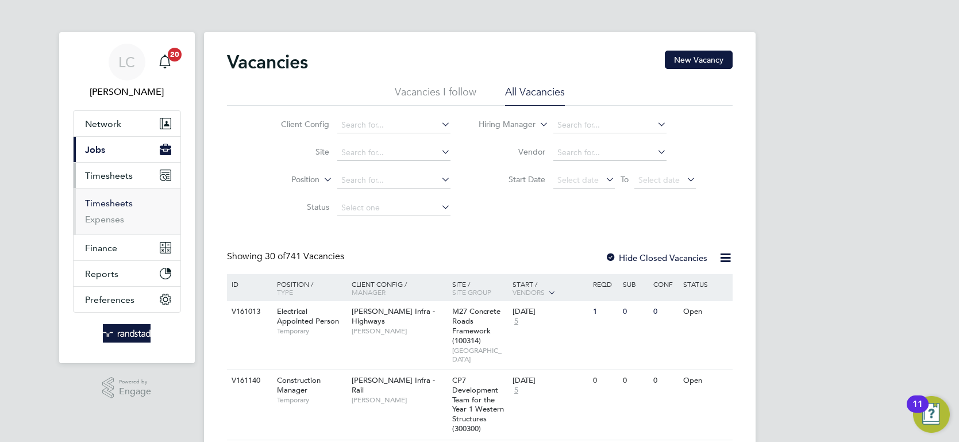
click at [113, 202] on link "Timesheets" at bounding box center [109, 203] width 48 height 11
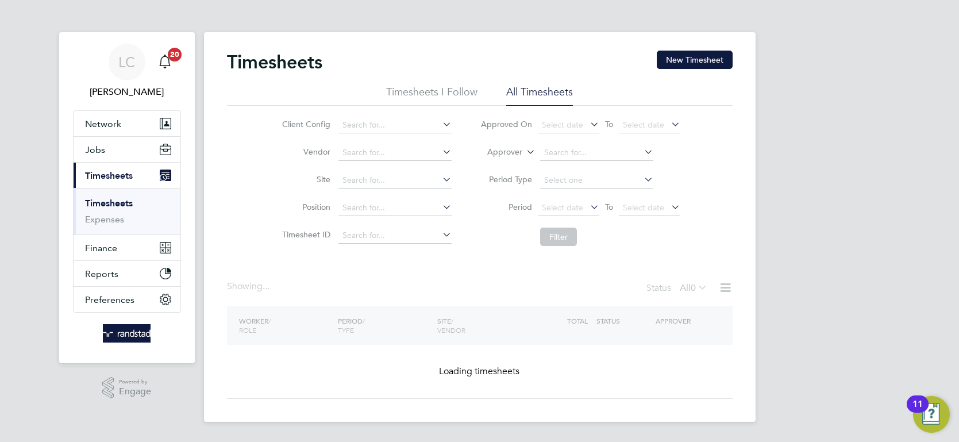
click at [538, 153] on li "Approver" at bounding box center [580, 153] width 229 height 28
click at [519, 149] on label "Approver" at bounding box center [496, 151] width 52 height 11
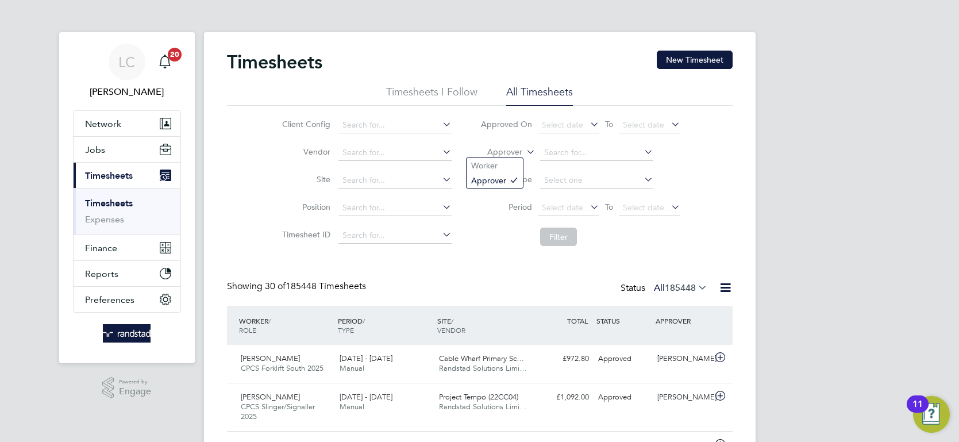
click at [509, 153] on label "Approver" at bounding box center [496, 151] width 52 height 11
click at [505, 159] on li "Worker" at bounding box center [494, 165] width 56 height 15
click at [581, 138] on li "Approved On Select date To Select date" at bounding box center [580, 125] width 229 height 28
click at [573, 143] on li "Worker" at bounding box center [580, 153] width 229 height 28
click at [567, 150] on input at bounding box center [596, 153] width 113 height 16
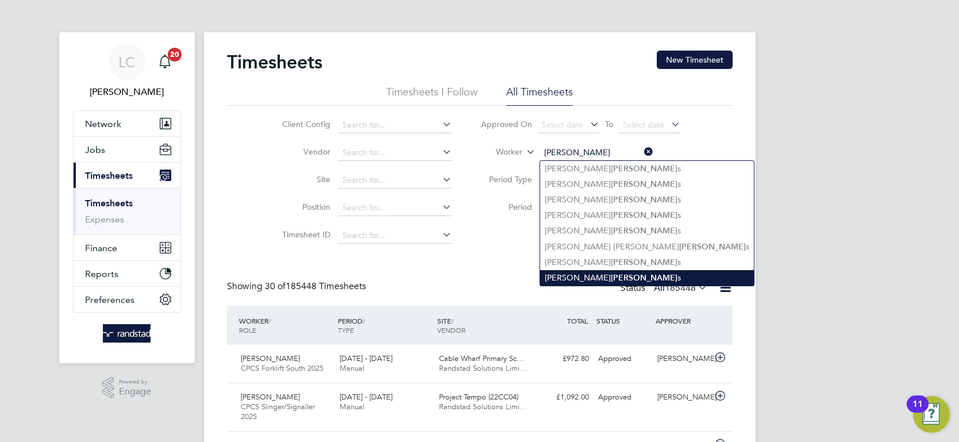
click at [586, 271] on li "Nyle Coate s" at bounding box center [647, 278] width 214 height 16
type input "[PERSON_NAME]"
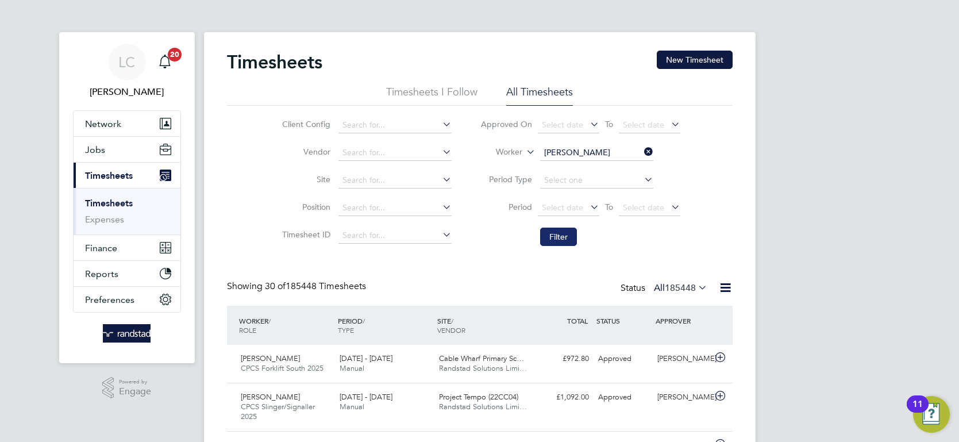
click at [547, 236] on button "Filter" at bounding box center [558, 236] width 37 height 18
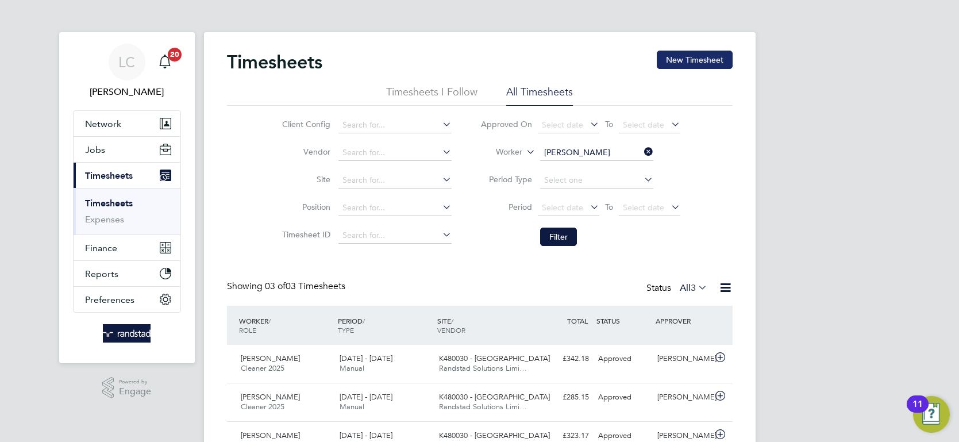
click at [701, 64] on button "New Timesheet" at bounding box center [694, 60] width 76 height 18
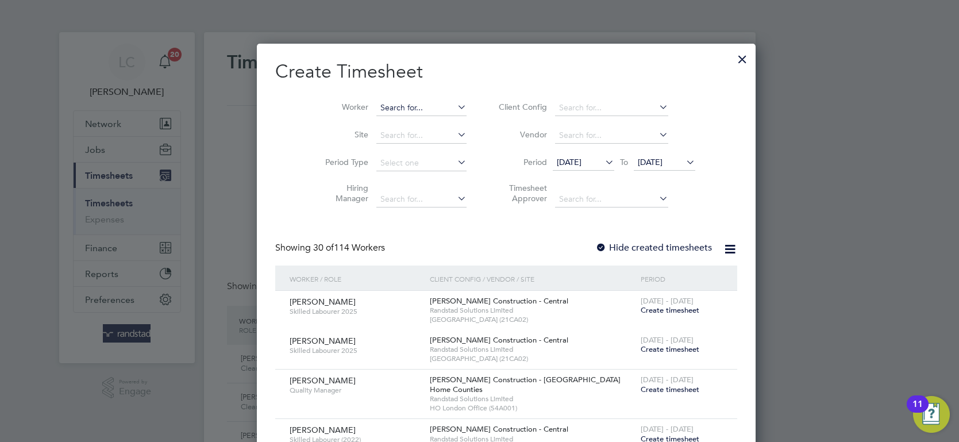
click at [376, 103] on input at bounding box center [421, 108] width 90 height 16
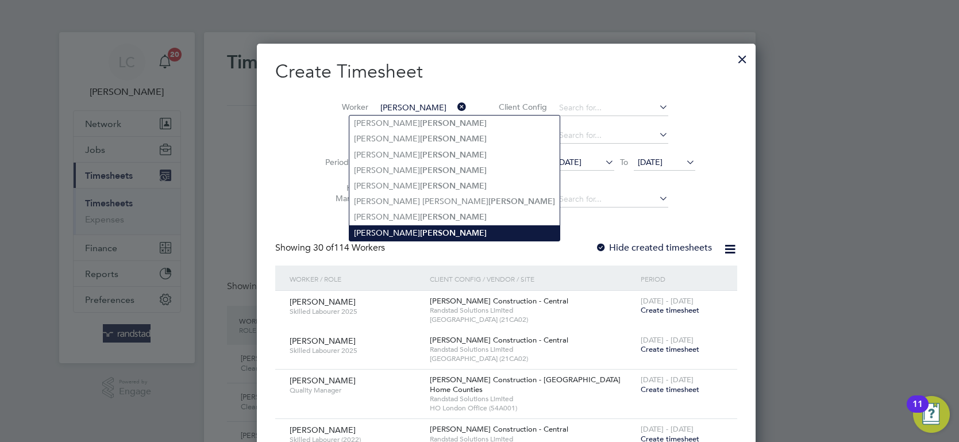
click at [420, 228] on b "[PERSON_NAME]" at bounding box center [453, 233] width 67 height 10
type input "[PERSON_NAME]"
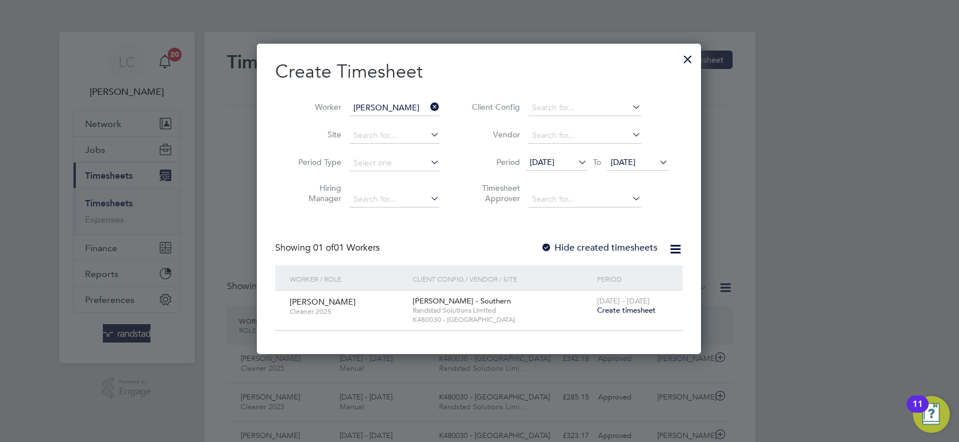
click at [620, 304] on span "[DATE] - [DATE]" at bounding box center [623, 301] width 53 height 10
click at [619, 309] on span "Create timesheet" at bounding box center [626, 310] width 59 height 10
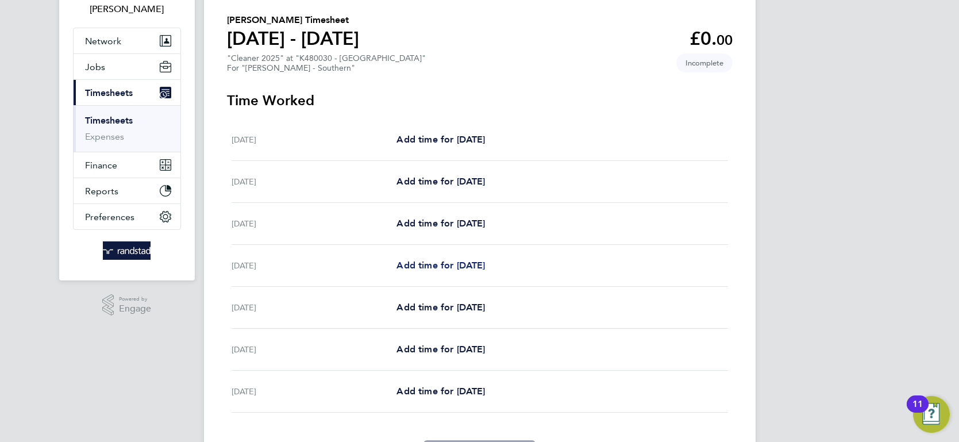
click at [421, 260] on span "Add time for Tue 26 Aug" at bounding box center [440, 265] width 88 height 11
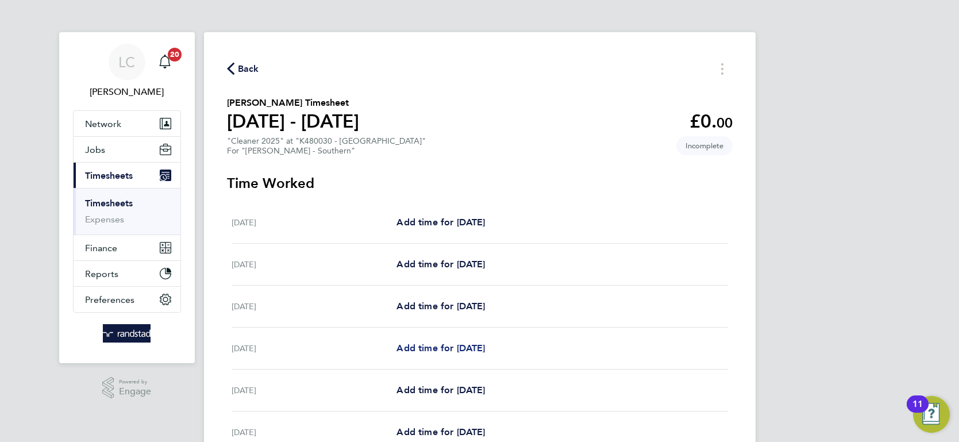
select select "60"
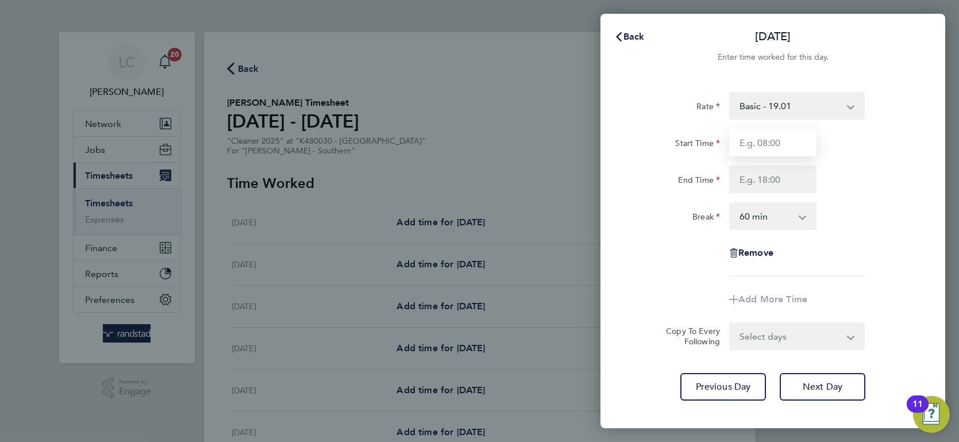
click at [781, 142] on input "Start Time" at bounding box center [772, 143] width 87 height 28
type input "07:30"
click at [780, 174] on input "End Time" at bounding box center [772, 179] width 87 height 28
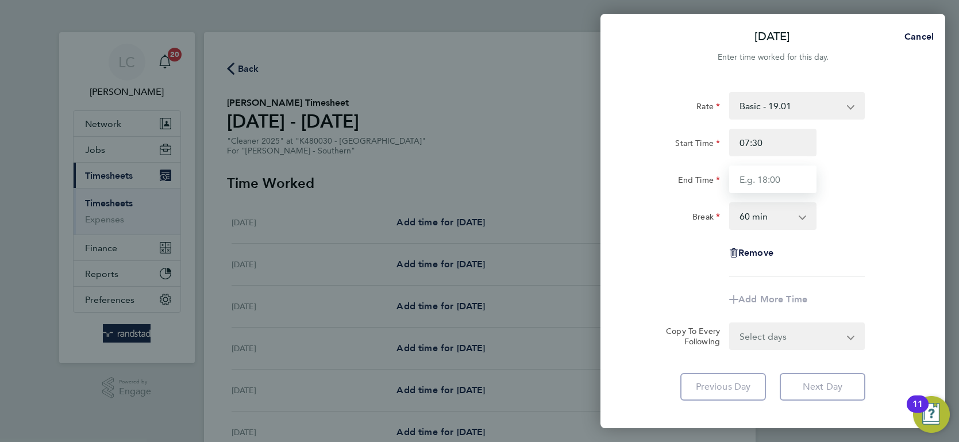
click at [767, 177] on input "End Time" at bounding box center [772, 179] width 87 height 28
type input "15:00"
click at [770, 208] on select "0 min 15 min 30 min 45 min 60 min 75 min 90 min" at bounding box center [765, 215] width 71 height 25
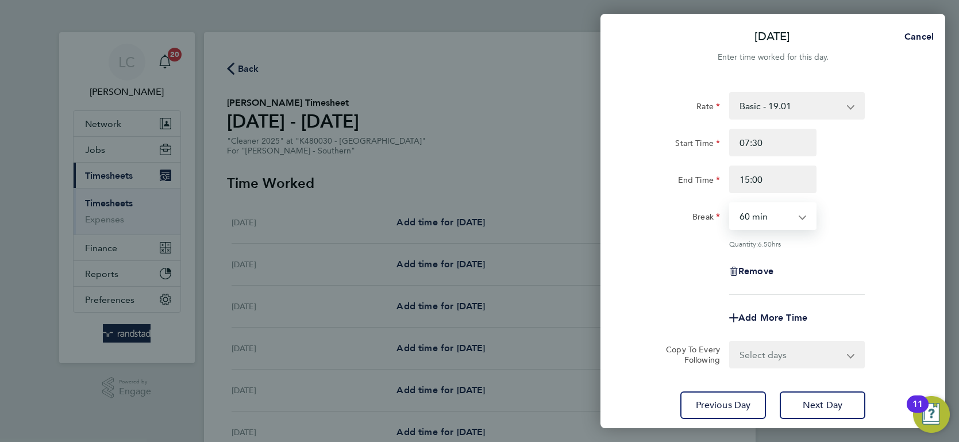
select select "30"
click at [730, 203] on select "0 min 15 min 30 min 45 min 60 min 75 min 90 min" at bounding box center [765, 215] width 71 height 25
click at [813, 347] on select "Select days Day [DATE] [DATE] [DATE]" at bounding box center [790, 354] width 121 height 25
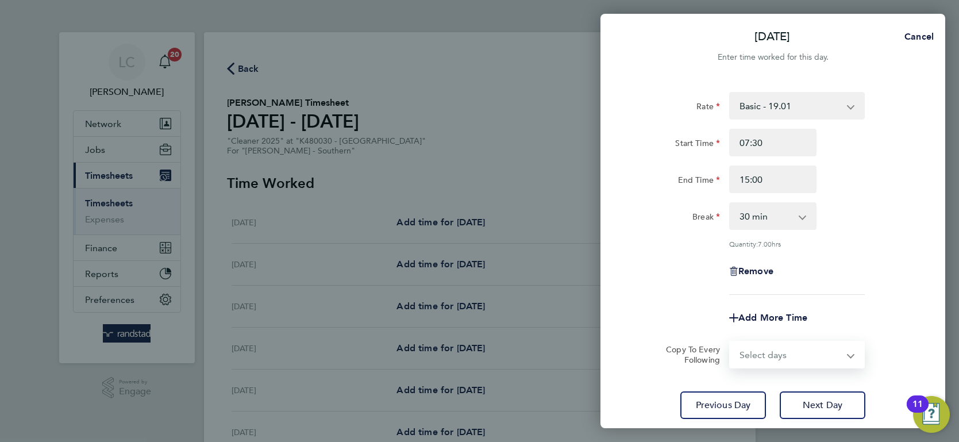
select select "WED"
click at [730, 342] on select "Select days Day [DATE] [DATE] [DATE]" at bounding box center [790, 354] width 121 height 25
select select "[DATE]"
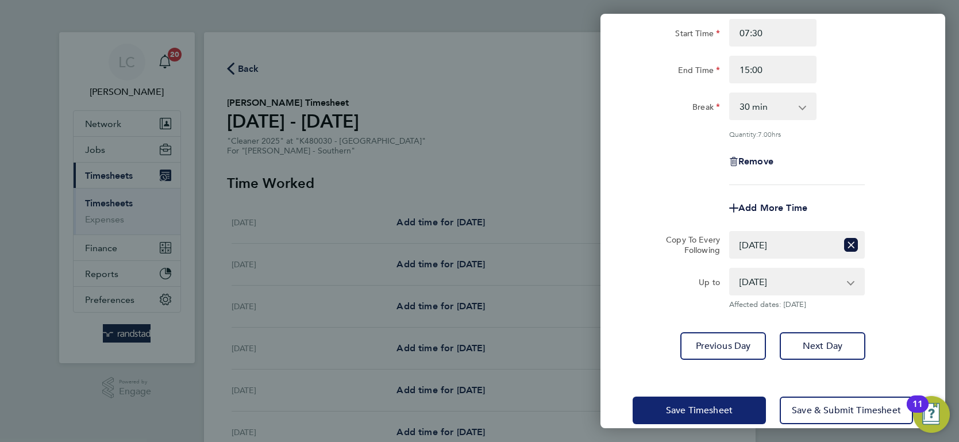
click at [709, 408] on span "Save Timesheet" at bounding box center [699, 409] width 67 height 11
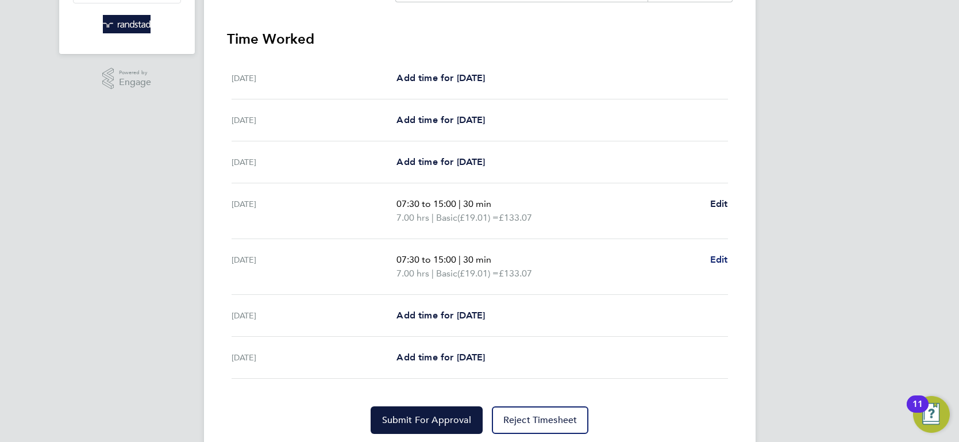
click at [716, 254] on span "Edit" at bounding box center [719, 259] width 18 height 11
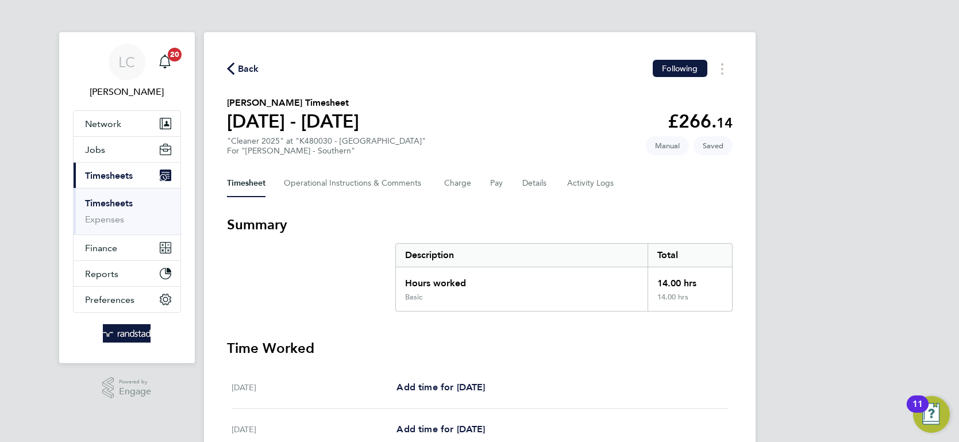
select select "30"
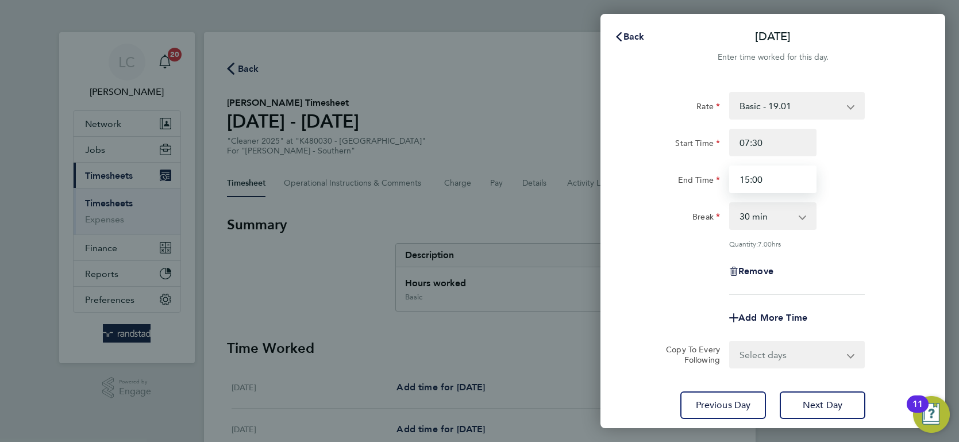
click at [771, 177] on input "15:00" at bounding box center [772, 179] width 87 height 28
drag, startPoint x: 779, startPoint y: 180, endPoint x: 650, endPoint y: 173, distance: 128.8
click at [659, 173] on div "End Time 15:00" at bounding box center [772, 179] width 289 height 28
click at [632, 266] on div "Remove" at bounding box center [772, 271] width 289 height 28
type input "14:00"
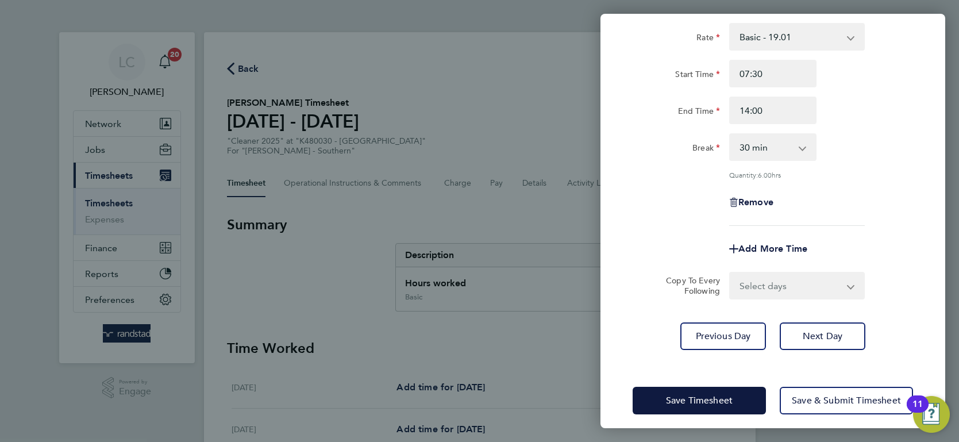
scroll to position [76, 0]
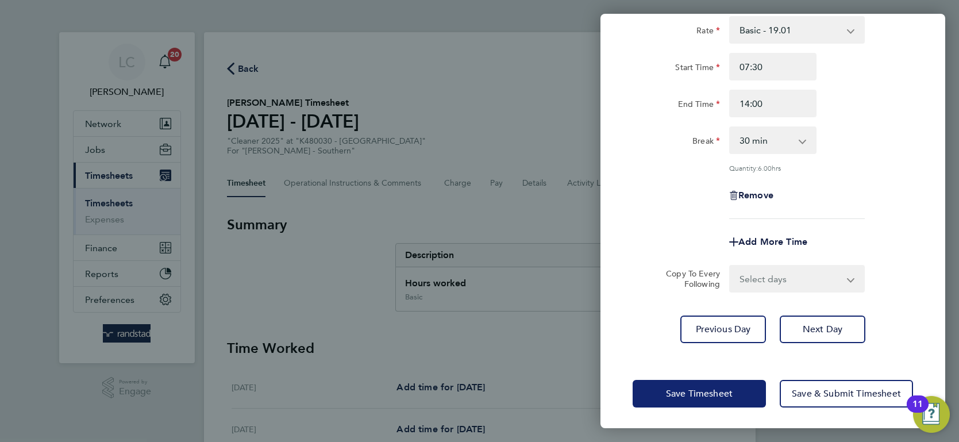
click at [708, 395] on span "Save Timesheet" at bounding box center [699, 393] width 67 height 11
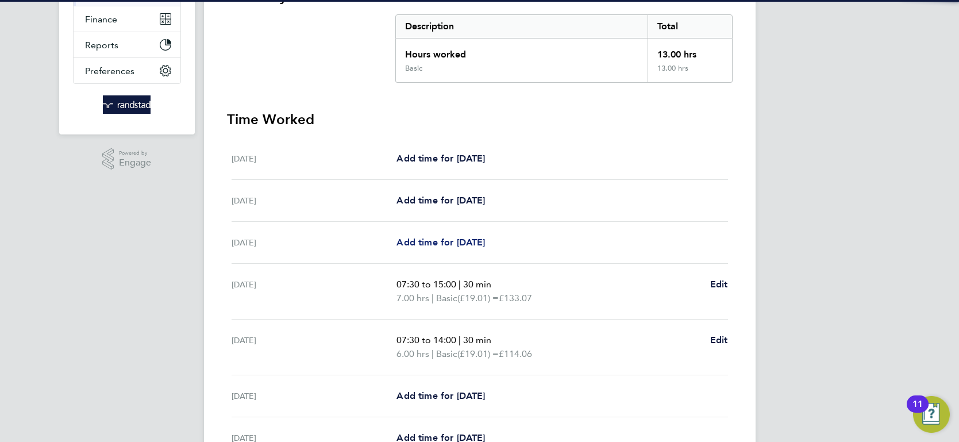
scroll to position [256, 0]
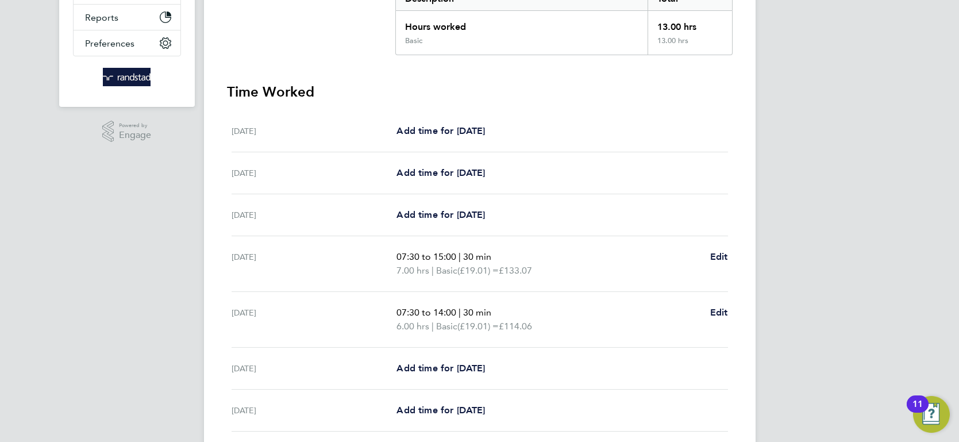
click at [731, 253] on ul "Sat 23 Aug Add time for Sat 23 Aug Add time for Sat 23 Aug Sun 24 Aug Add time …" at bounding box center [479, 270] width 505 height 321
click at [724, 252] on span "Edit" at bounding box center [719, 256] width 18 height 11
select select "30"
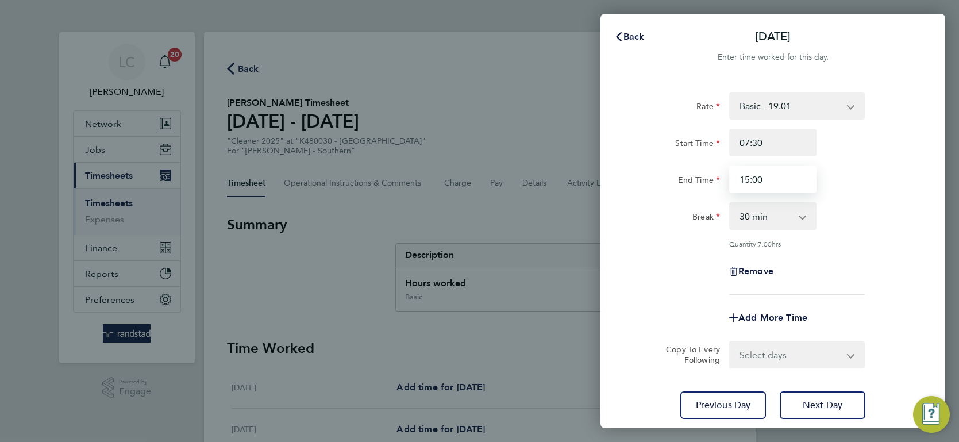
drag, startPoint x: 783, startPoint y: 183, endPoint x: 580, endPoint y: 163, distance: 203.7
click at [598, 167] on div "Back Tue 26 Aug Enter time worked for this day. Rate Basic - 19.01 Overtime - 2…" at bounding box center [479, 221] width 959 height 442
type input "14:00"
click at [640, 252] on div "Rate Basic - 19.01 Overtime - 27.22 Start Time 07:30 End Time 14:00 Break 0 min…" at bounding box center [772, 193] width 280 height 203
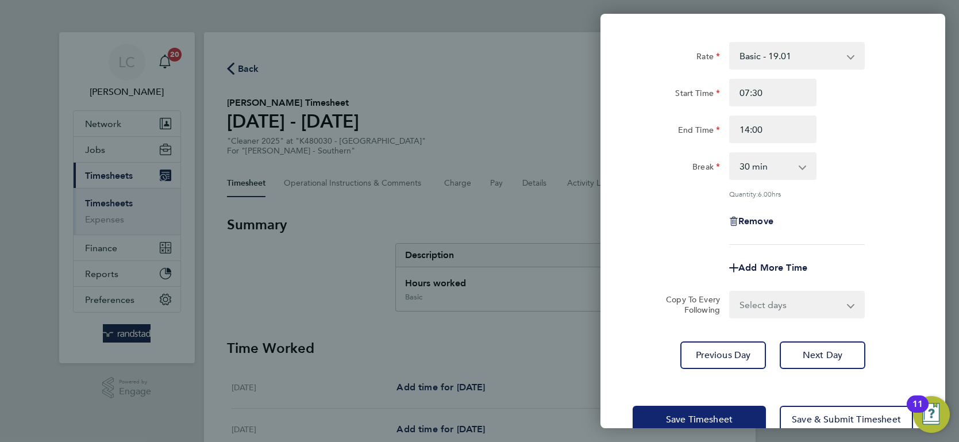
scroll to position [76, 0]
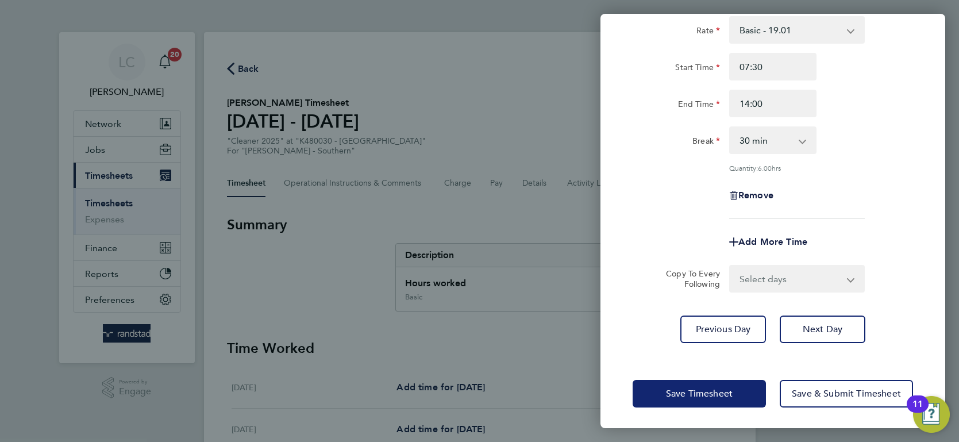
click at [708, 400] on button "Save Timesheet" at bounding box center [698, 394] width 133 height 28
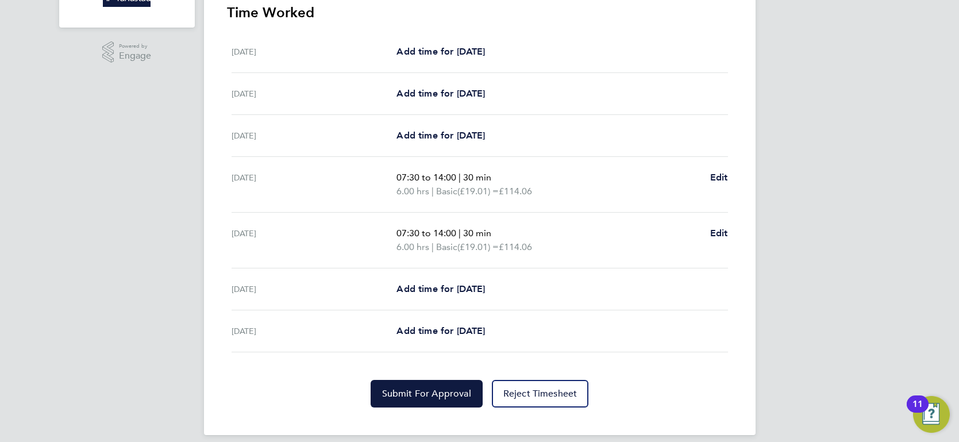
scroll to position [344, 0]
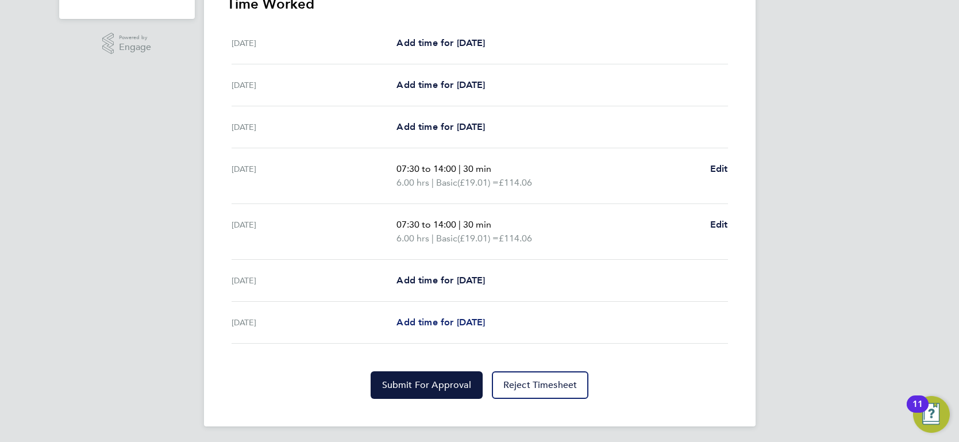
click at [452, 316] on span "Add time for [DATE]" at bounding box center [440, 321] width 88 height 11
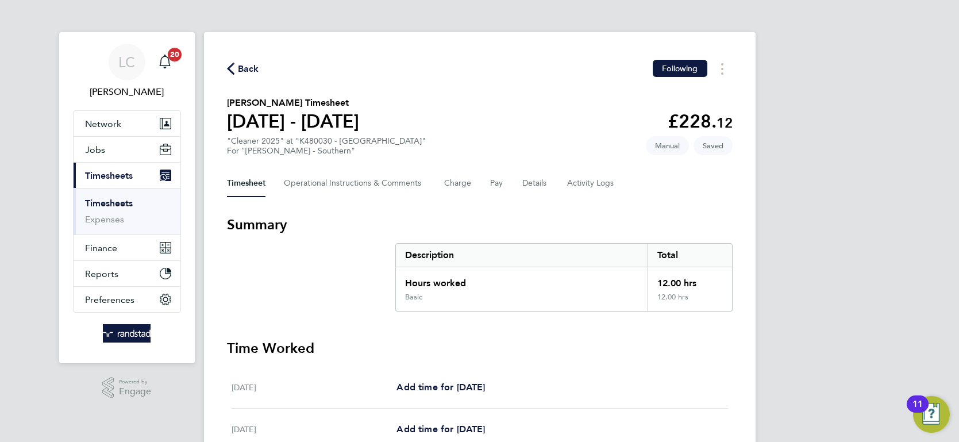
select select "60"
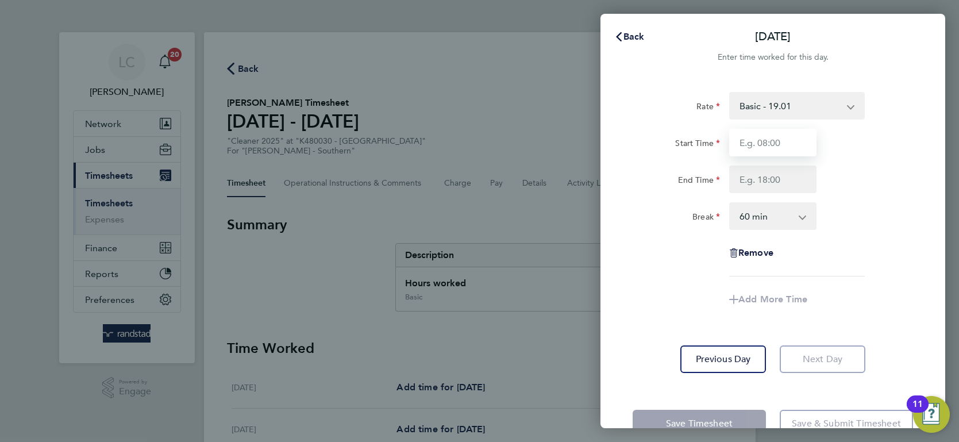
click at [773, 148] on input "Start Time" at bounding box center [772, 143] width 87 height 28
type input "07:30"
click at [776, 181] on input "End Time" at bounding box center [772, 179] width 87 height 28
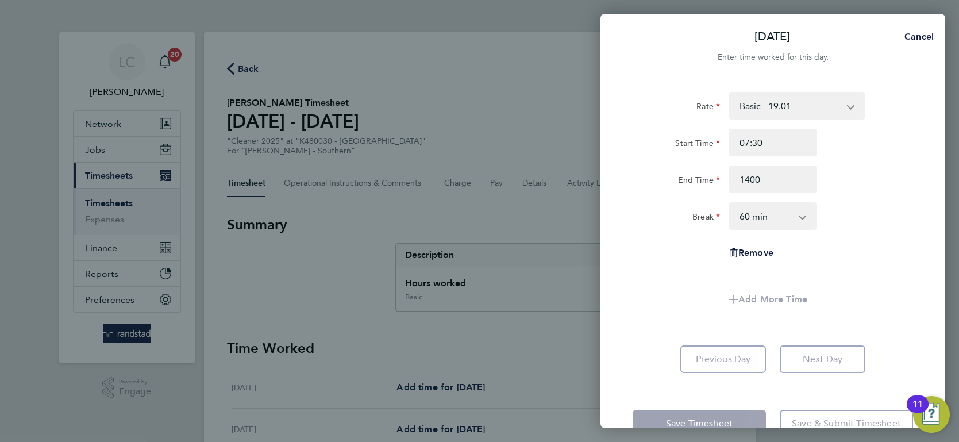
click at [665, 272] on div "Rate Basic - 19.01 Overtime - 27.22 Start Time 07:30 End Time 1400 Break 0 min …" at bounding box center [772, 184] width 280 height 184
type input "14:00"
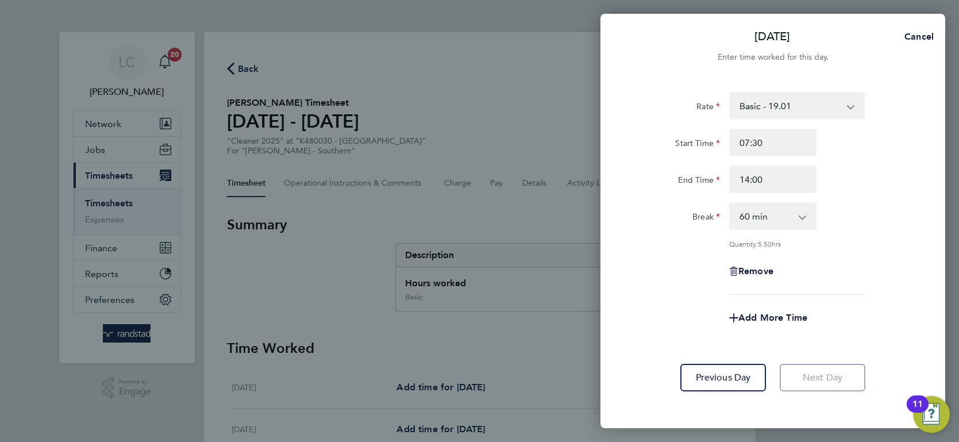
click at [767, 201] on div "Rate Basic - 19.01 Overtime - 27.22 Start Time 07:30 End Time 14:00 Break 0 min…" at bounding box center [772, 193] width 280 height 203
click at [767, 210] on select "0 min 15 min 30 min 45 min 60 min 75 min 90 min" at bounding box center [765, 215] width 71 height 25
select select "30"
click at [730, 203] on select "0 min 15 min 30 min 45 min 60 min 75 min 90 min" at bounding box center [765, 215] width 71 height 25
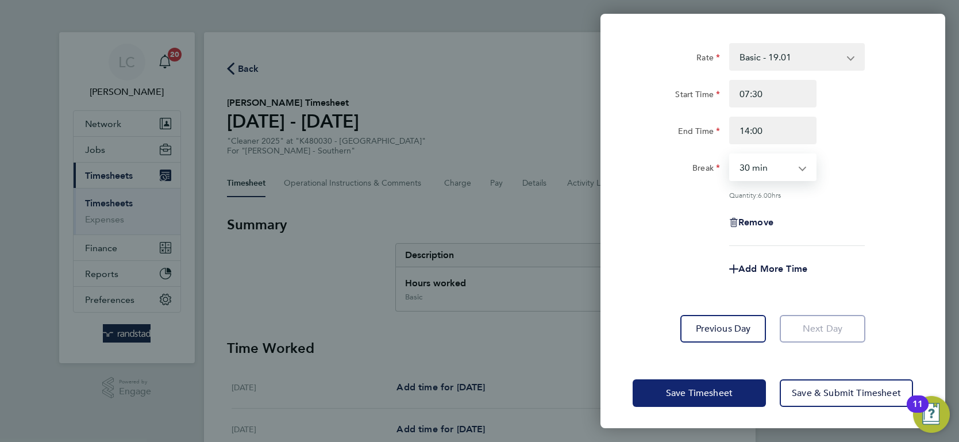
click at [712, 395] on span "Save Timesheet" at bounding box center [699, 392] width 67 height 11
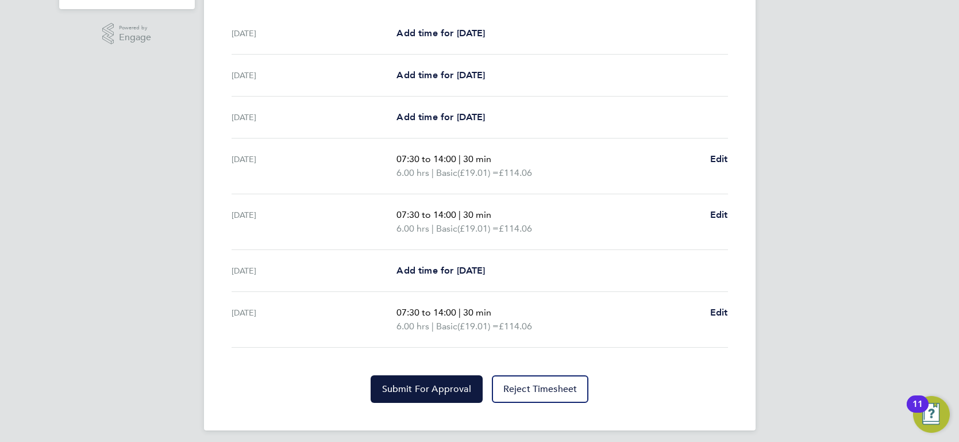
scroll to position [358, 0]
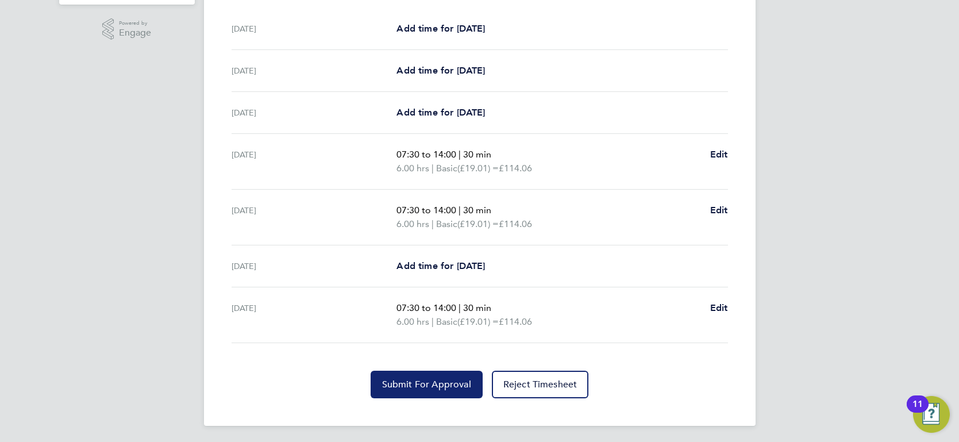
click at [414, 379] on span "Submit For Approval" at bounding box center [426, 384] width 89 height 11
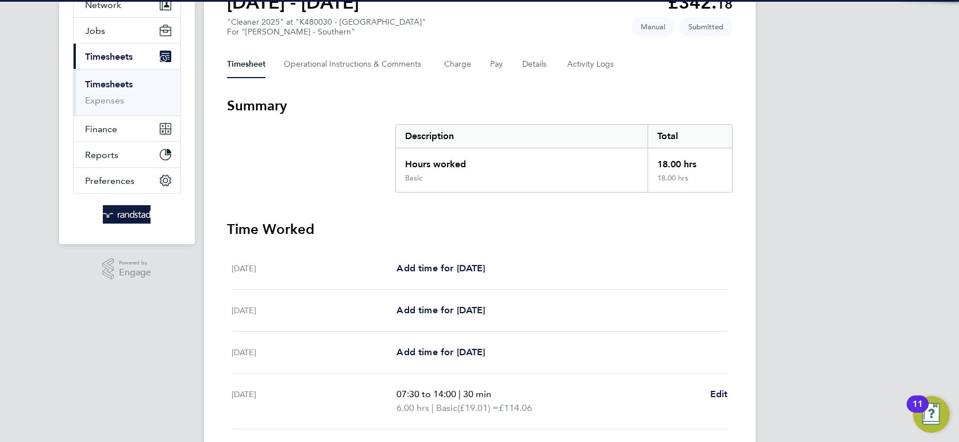
scroll to position [0, 0]
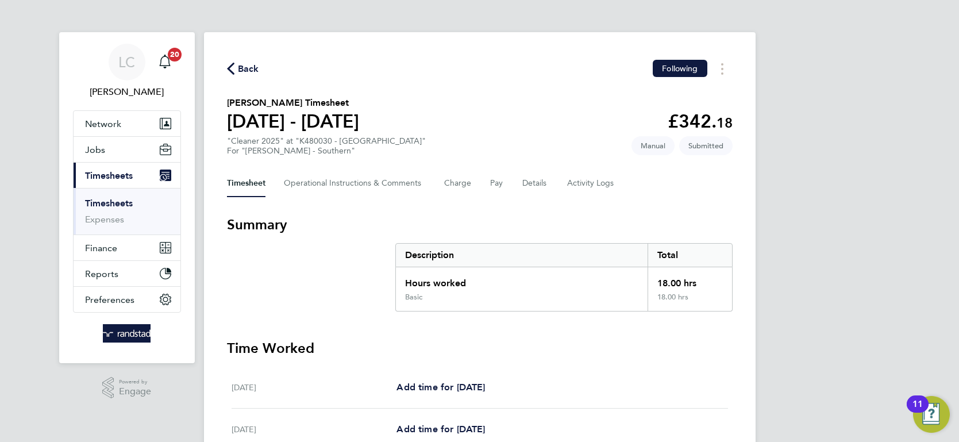
click at [245, 71] on span "Back" at bounding box center [248, 69] width 21 height 14
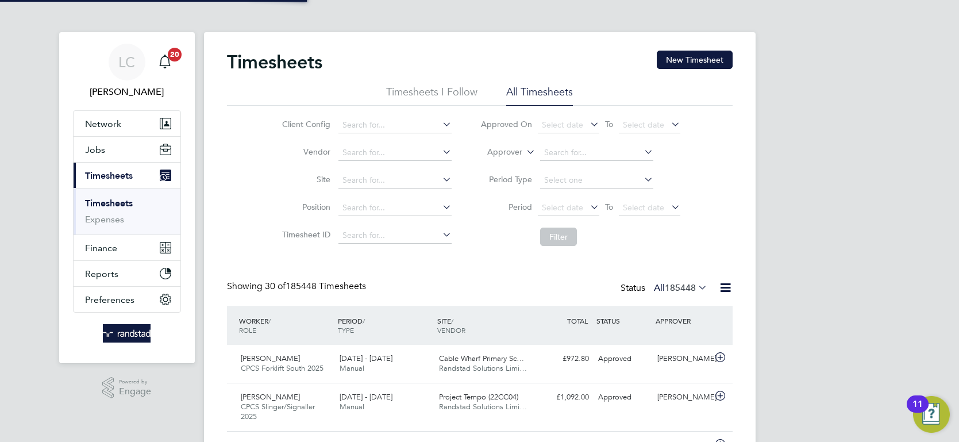
scroll to position [29, 99]
click at [524, 152] on icon at bounding box center [524, 149] width 0 height 10
click at [520, 162] on li "Worker" at bounding box center [494, 165] width 56 height 15
click at [556, 157] on input at bounding box center [596, 153] width 113 height 16
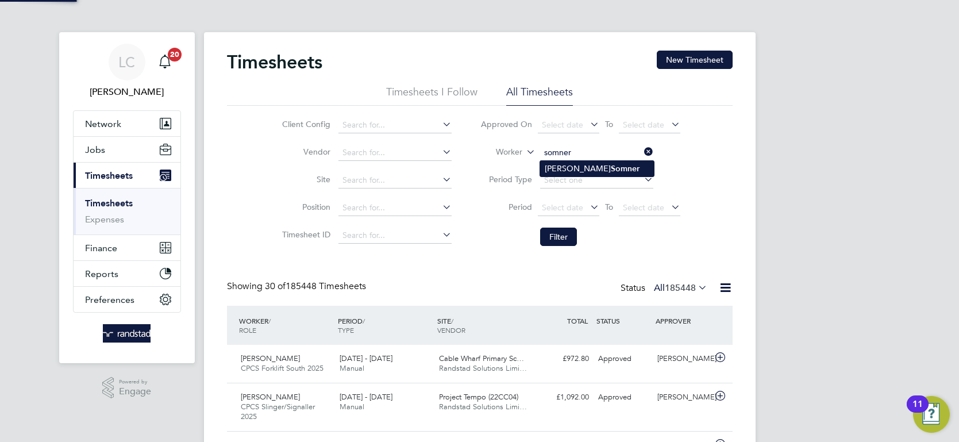
type input "[PERSON_NAME]"
click at [561, 241] on button "Filter" at bounding box center [558, 236] width 37 height 18
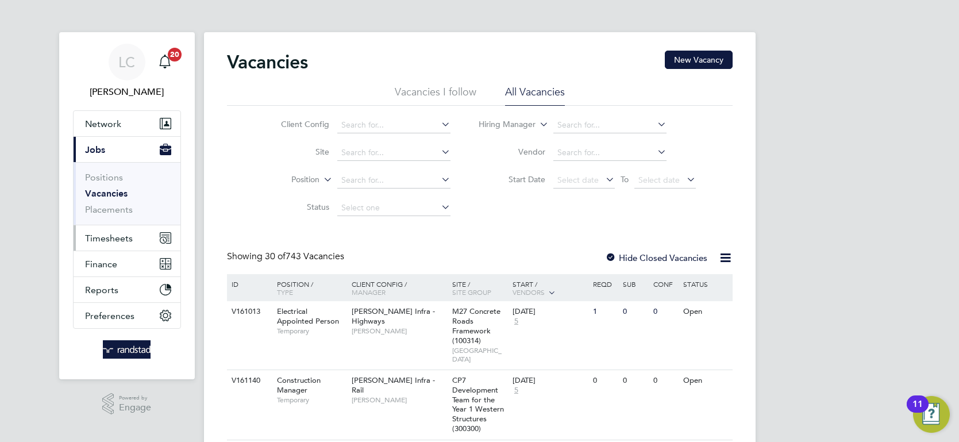
click at [125, 233] on span "Timesheets" at bounding box center [109, 238] width 48 height 11
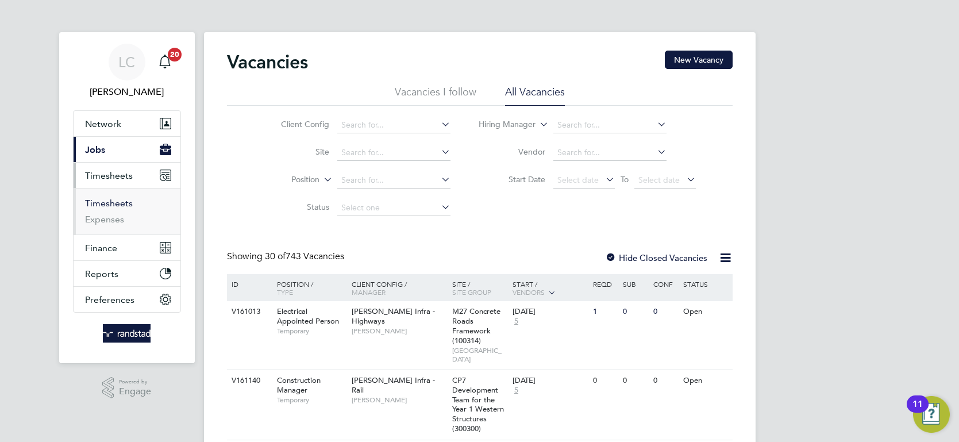
click at [115, 203] on link "Timesheets" at bounding box center [109, 203] width 48 height 11
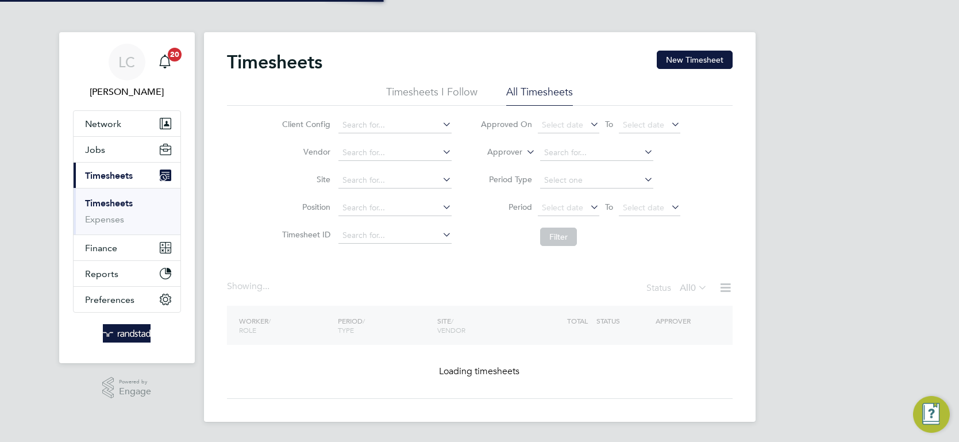
click at [509, 143] on li "Approver" at bounding box center [580, 153] width 229 height 28
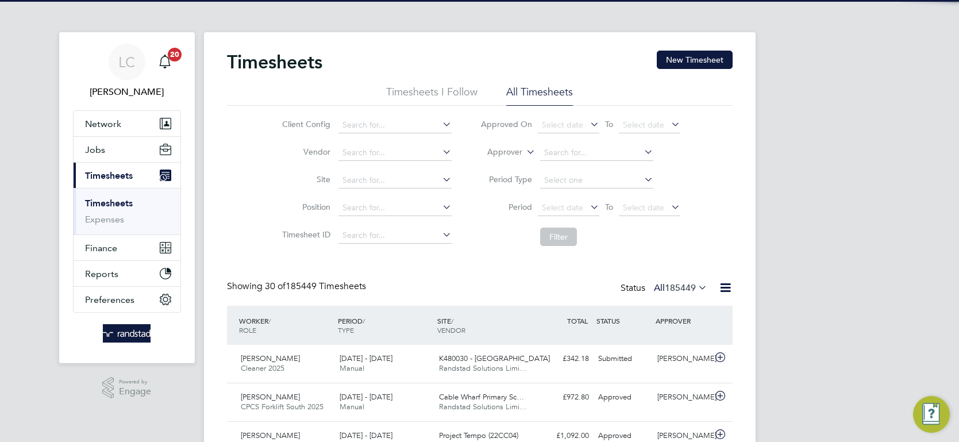
click at [505, 152] on label "Approver" at bounding box center [496, 151] width 52 height 11
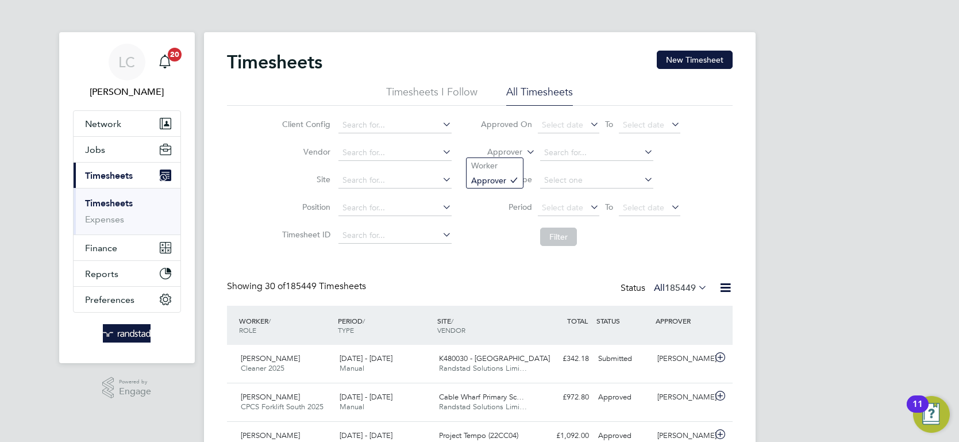
click at [495, 163] on li "Worker" at bounding box center [494, 165] width 56 height 15
click at [567, 155] on input at bounding box center [596, 153] width 113 height 16
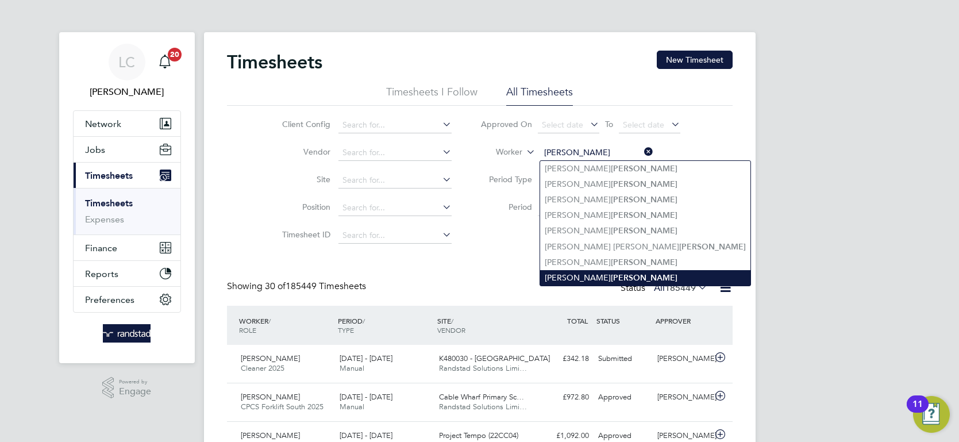
click at [611, 280] on b "[PERSON_NAME]" at bounding box center [644, 278] width 67 height 10
type input "[PERSON_NAME]"
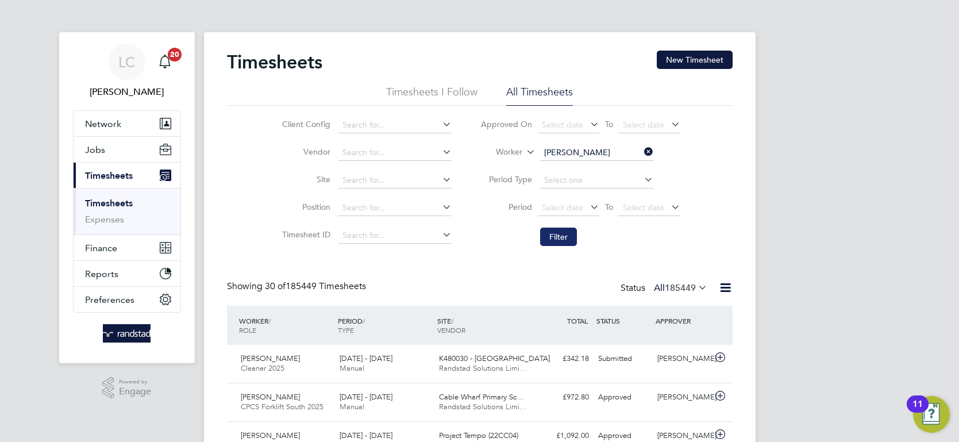
click at [567, 237] on button "Filter" at bounding box center [558, 236] width 37 height 18
click at [692, 356] on div "[PERSON_NAME]" at bounding box center [682, 358] width 60 height 19
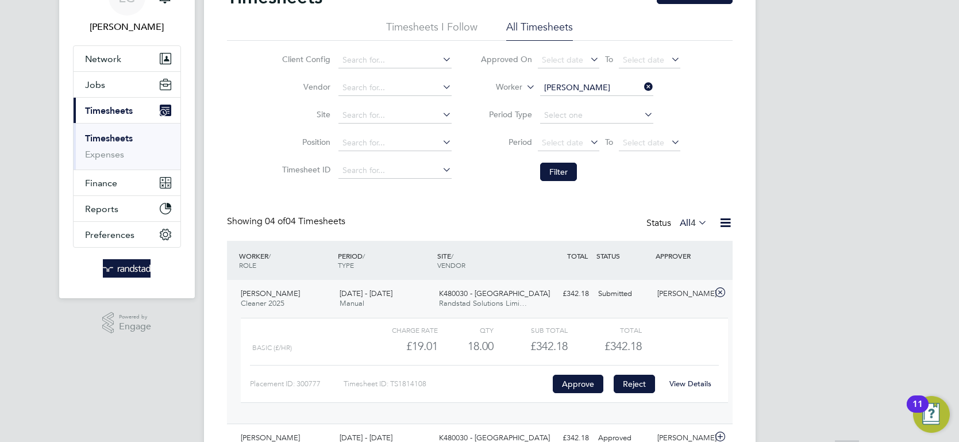
click at [638, 388] on button "Reject" at bounding box center [633, 383] width 41 height 18
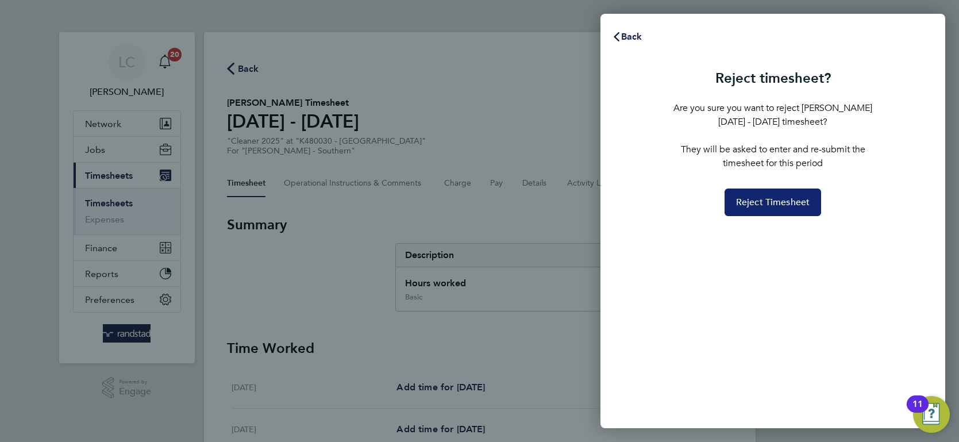
click at [759, 201] on span "Reject Timesheet" at bounding box center [773, 201] width 74 height 11
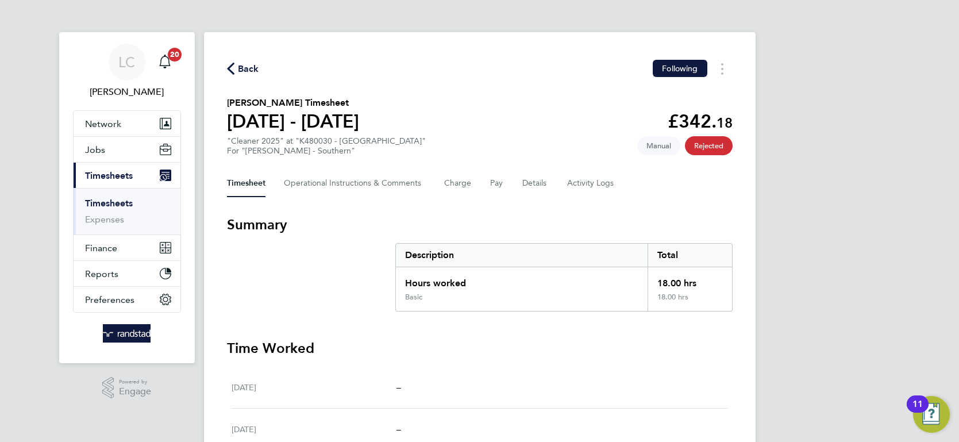
click at [250, 67] on span "Back" at bounding box center [248, 69] width 21 height 14
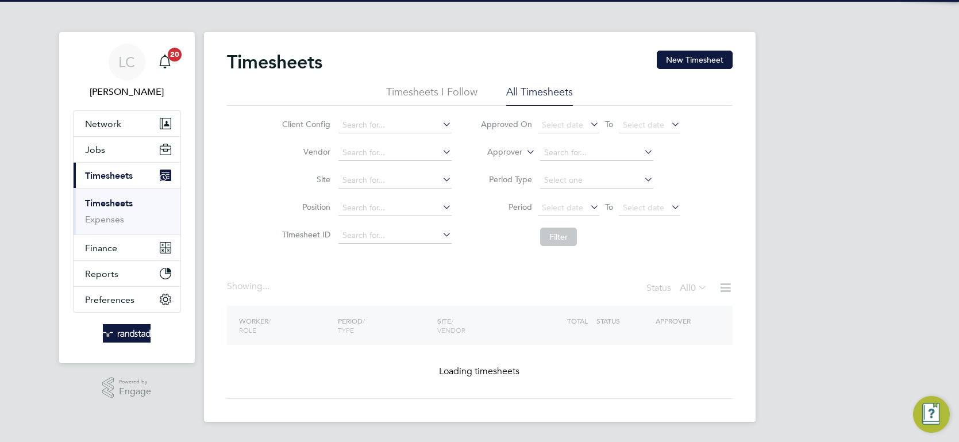
click at [702, 59] on button "New Timesheet" at bounding box center [694, 60] width 76 height 18
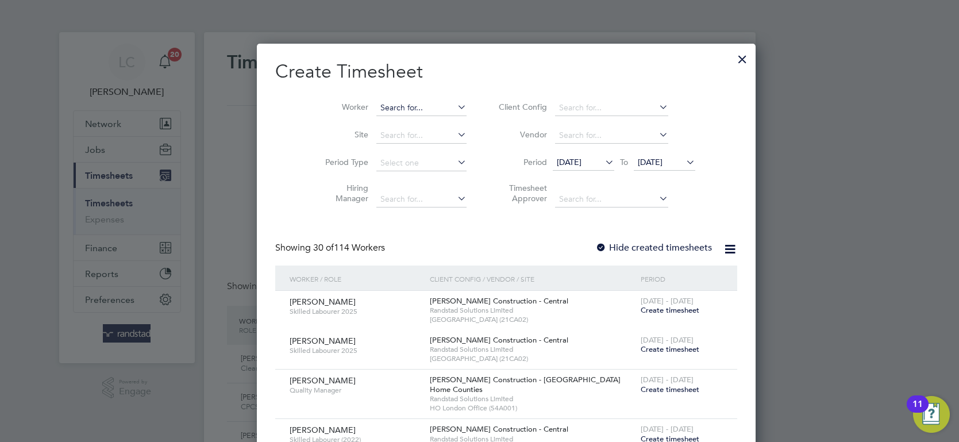
click at [385, 105] on input at bounding box center [421, 108] width 90 height 16
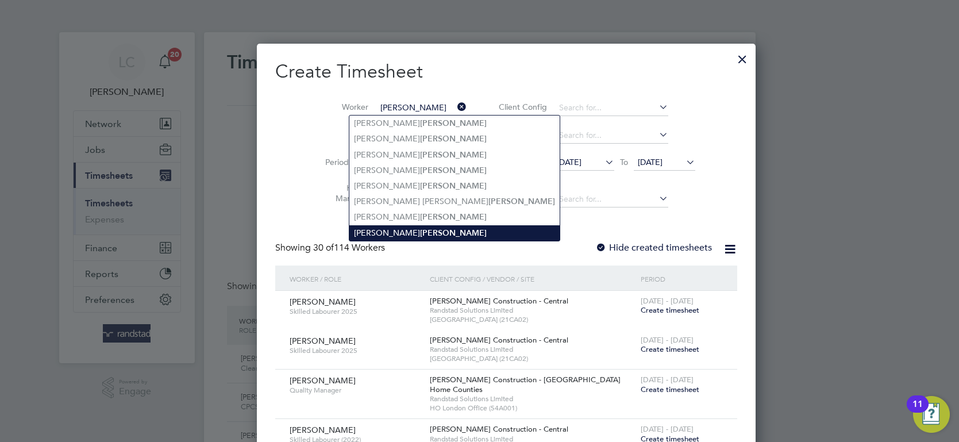
click at [420, 230] on b "[PERSON_NAME]" at bounding box center [453, 233] width 67 height 10
type input "[PERSON_NAME]"
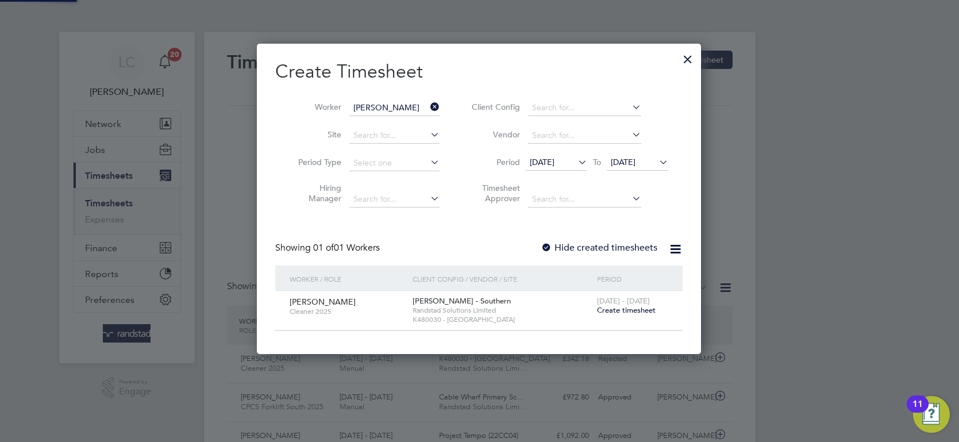
click at [649, 304] on span "[DATE] - [DATE]" at bounding box center [623, 301] width 53 height 10
click at [643, 310] on span "Create timesheet" at bounding box center [626, 310] width 59 height 10
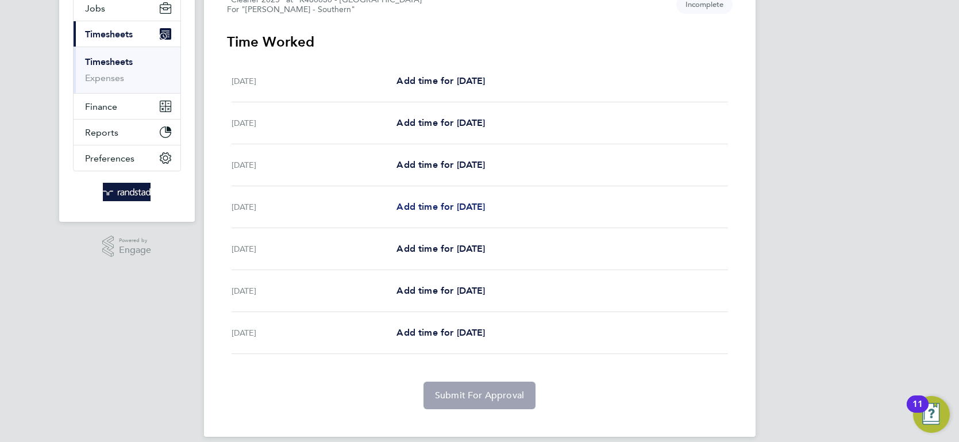
click at [434, 203] on span "Add time for [DATE]" at bounding box center [440, 206] width 88 height 11
select select "60"
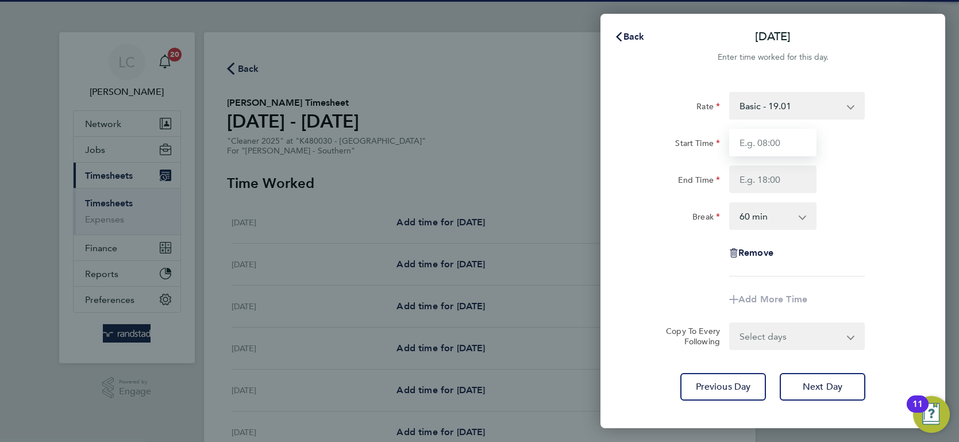
click at [793, 136] on input "Start Time" at bounding box center [772, 143] width 87 height 28
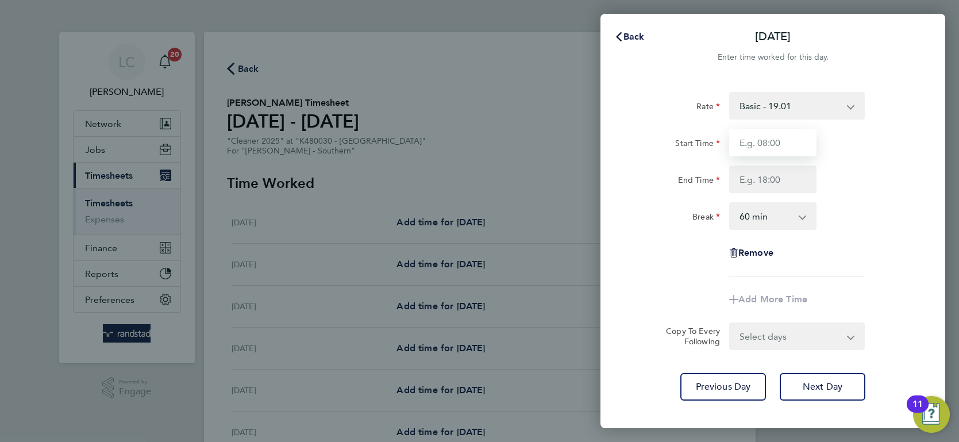
type input "07:30"
click at [779, 180] on input "End Time" at bounding box center [772, 179] width 87 height 28
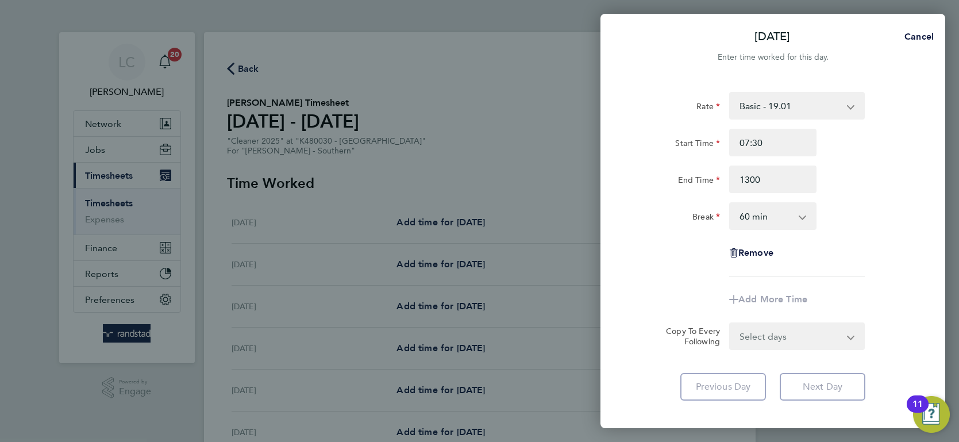
type input "13:00"
click at [682, 269] on div "Rate Basic - 19.01 Overtime - 27.22 Start Time 07:30 End Time 13:00 Break 0 min…" at bounding box center [772, 184] width 280 height 184
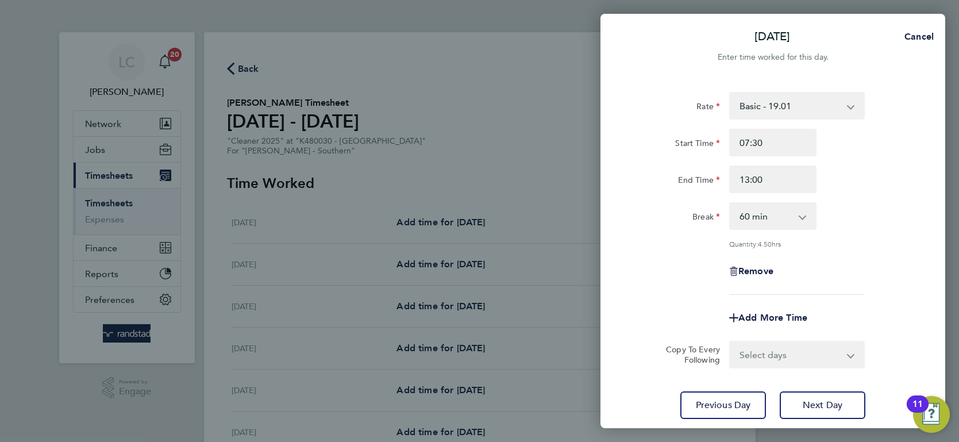
click at [789, 215] on select "0 min 15 min 30 min 45 min 60 min 75 min 90 min" at bounding box center [765, 215] width 71 height 25
select select "30"
click at [730, 203] on select "0 min 15 min 30 min 45 min 60 min 75 min 90 min" at bounding box center [765, 215] width 71 height 25
drag, startPoint x: 612, startPoint y: 244, endPoint x: 643, endPoint y: 244, distance: 31.6
click at [612, 244] on div "Rate Basic - 19.01 Overtime - 27.22 Start Time 07:30 End Time 13:00 Break 0 min…" at bounding box center [772, 255] width 345 height 354
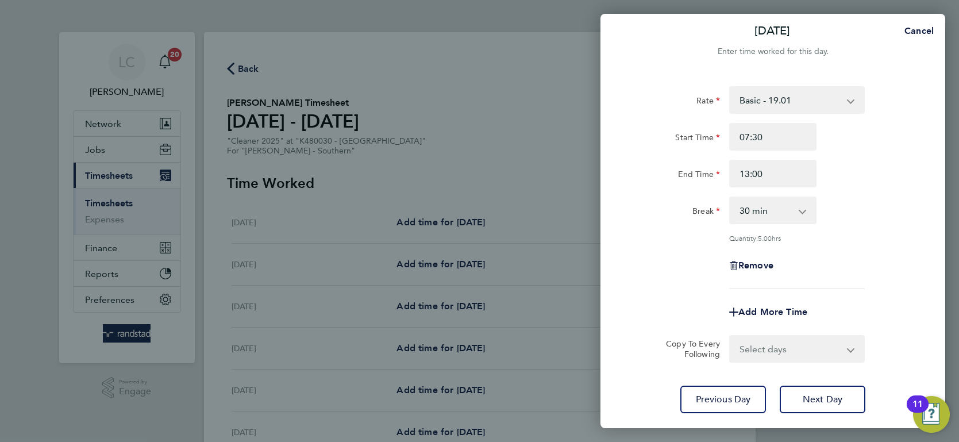
click at [812, 370] on div "Rate Basic - 19.01 Overtime - 27.22 Start Time 07:30 End Time 13:00 Break 0 min…" at bounding box center [772, 249] width 345 height 354
click at [797, 352] on select "Select days Day [DATE] [DATE] [DATE]" at bounding box center [790, 348] width 121 height 25
click at [771, 347] on select "Select days Day [DATE] [DATE] [DATE]" at bounding box center [790, 348] width 121 height 25
select select "DAY"
click at [730, 336] on select "Select days Day [DATE] [DATE] [DATE]" at bounding box center [790, 348] width 121 height 25
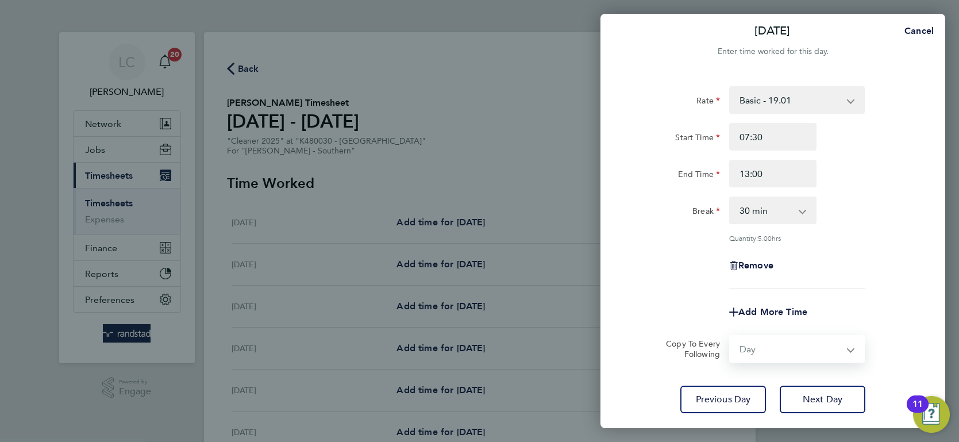
select select "[DATE]"
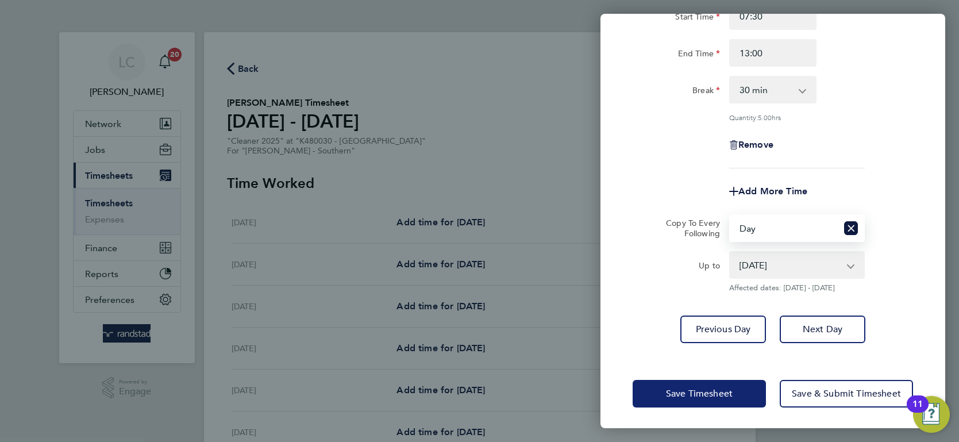
click at [716, 396] on span "Save Timesheet" at bounding box center [699, 393] width 67 height 11
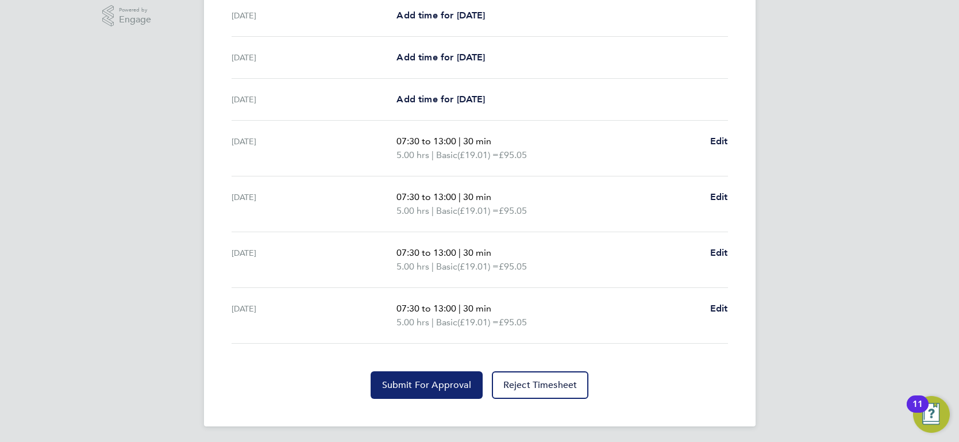
click at [418, 390] on button "Submit For Approval" at bounding box center [426, 385] width 112 height 28
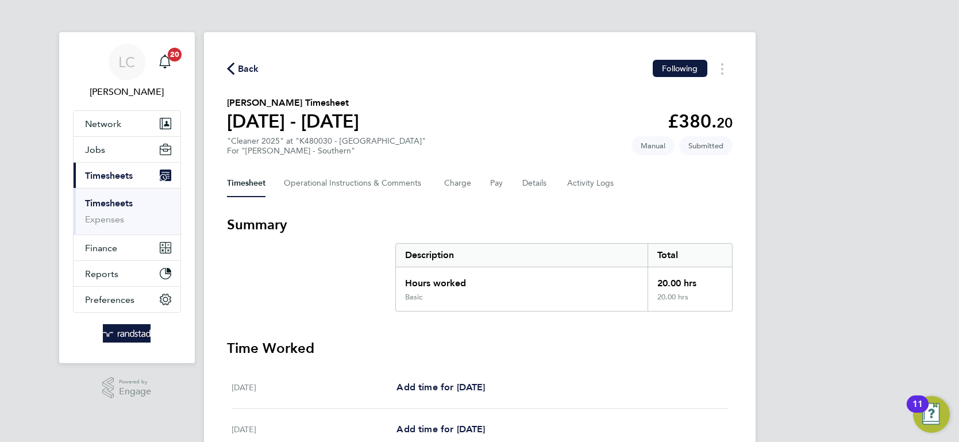
click at [234, 64] on span "Back" at bounding box center [243, 68] width 32 height 11
